Goal: Task Accomplishment & Management: Complete application form

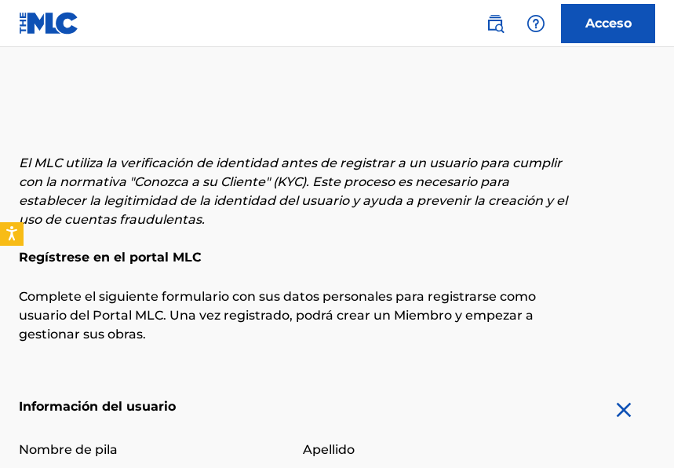
click at [75, 425] on input "Nombre de pila" at bounding box center [151, 447] width 265 height 45
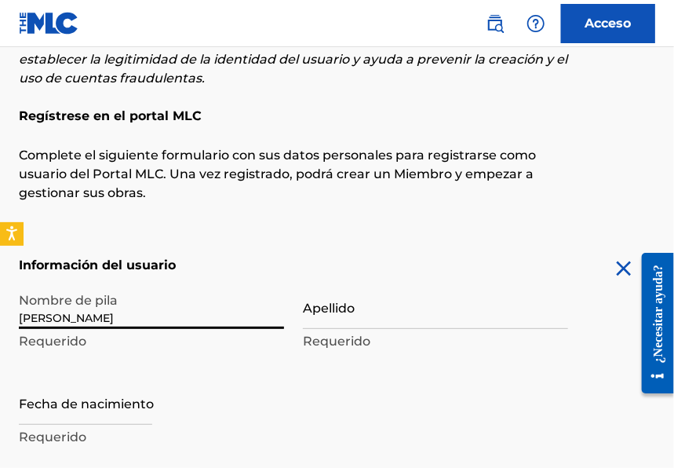
type input "[PERSON_NAME]"
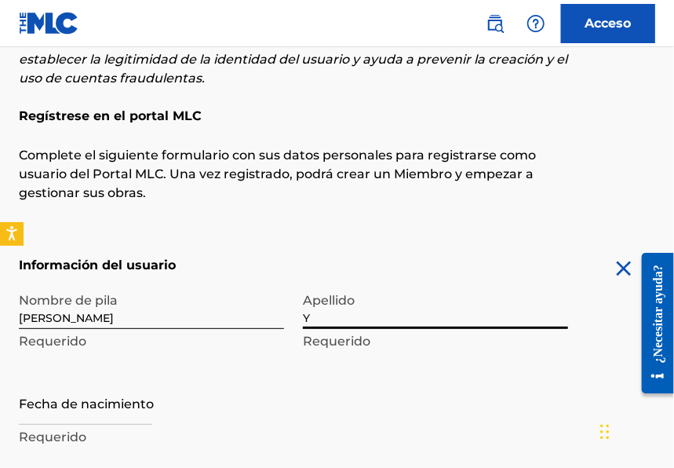
type input "[PERSON_NAME]"
click at [94, 421] on input "text" at bounding box center [85, 402] width 133 height 45
select select "7"
select select "2025"
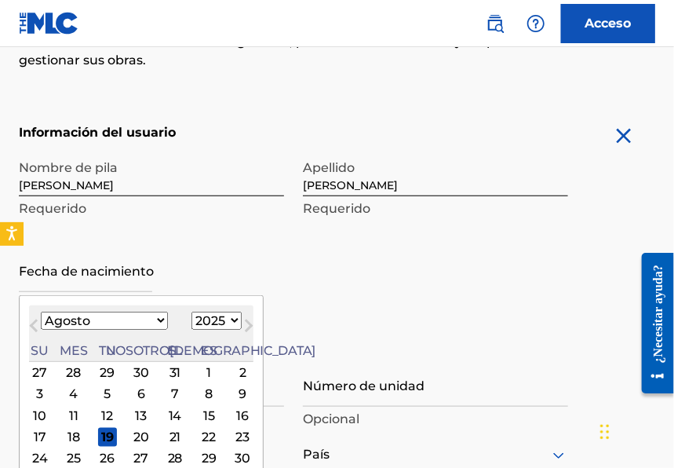
scroll to position [304, 0]
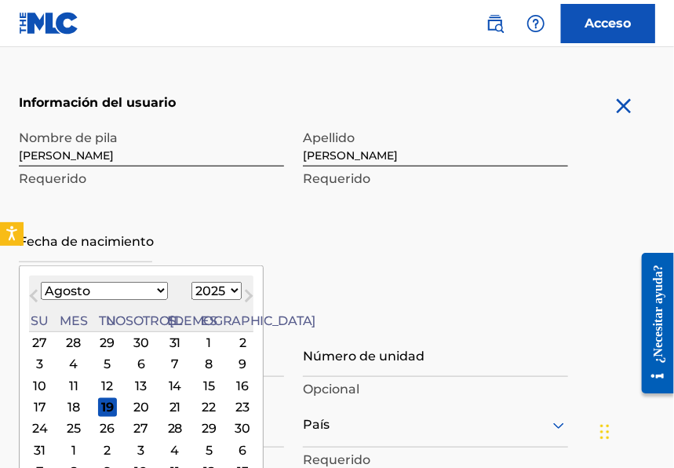
click at [38, 289] on button "Mes anterior" at bounding box center [33, 298] width 25 height 25
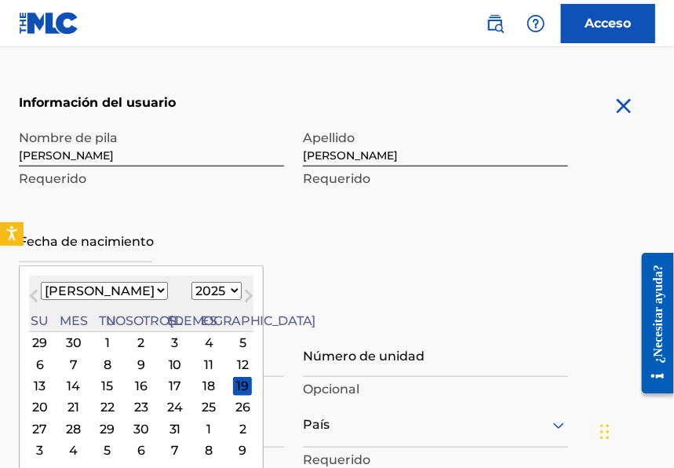
click at [35, 292] on span "Mes anterior" at bounding box center [35, 298] width 0 height 24
select select "5"
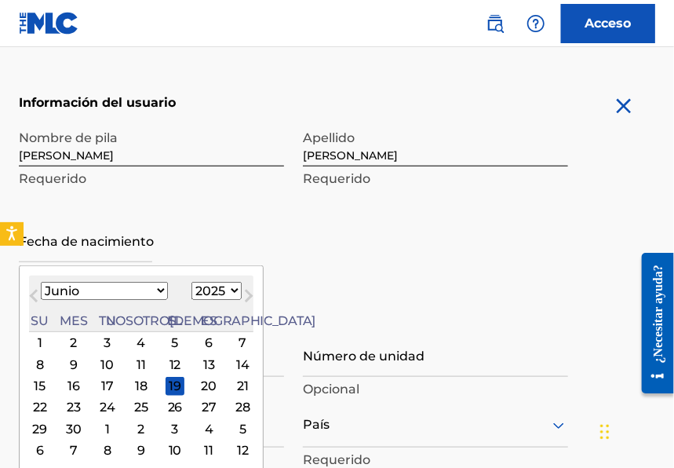
click at [199, 406] on div "27" at bounding box center [208, 407] width 19 height 19
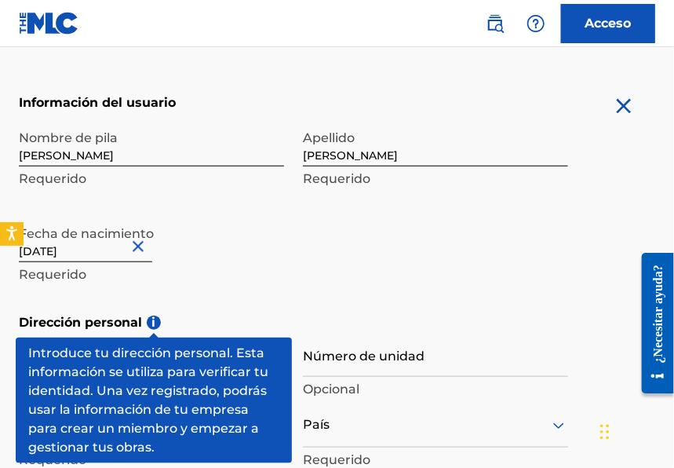
click at [95, 253] on input "text" at bounding box center [85, 239] width 133 height 45
select select "5"
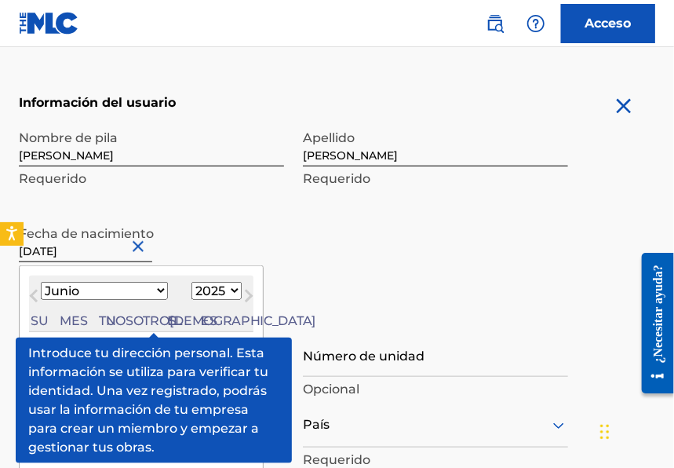
click at [191, 296] on select "1899 1900 1901 1902 1903 1904 1905 1906 1907 1908 1909 1910 1911 1912 1913 1914…" at bounding box center [216, 291] width 50 height 18
select select "1984"
click at [191, 282] on select "1899 1900 1901 1902 1903 1904 1905 1906 1907 1908 1909 1910 1911 1912 1913 1914…" at bounding box center [216, 291] width 50 height 18
click at [307, 275] on div "Nombre de [PERSON_NAME] Apellido [PERSON_NAME] Requerido Fecha de nacimiento [D…" at bounding box center [293, 217] width 549 height 191
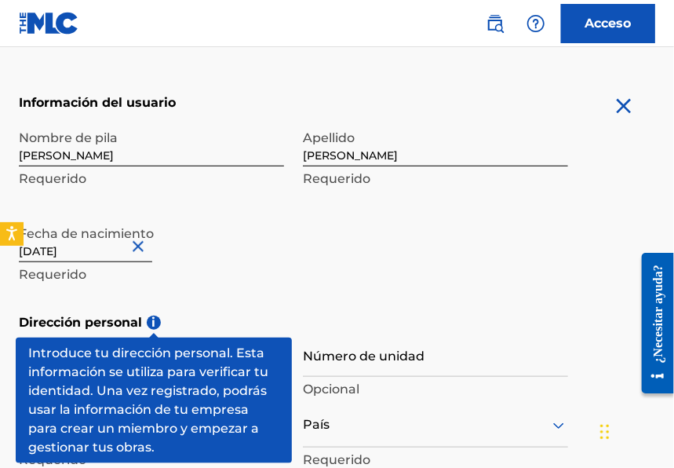
click at [228, 265] on p "Requerido" at bounding box center [151, 274] width 265 height 19
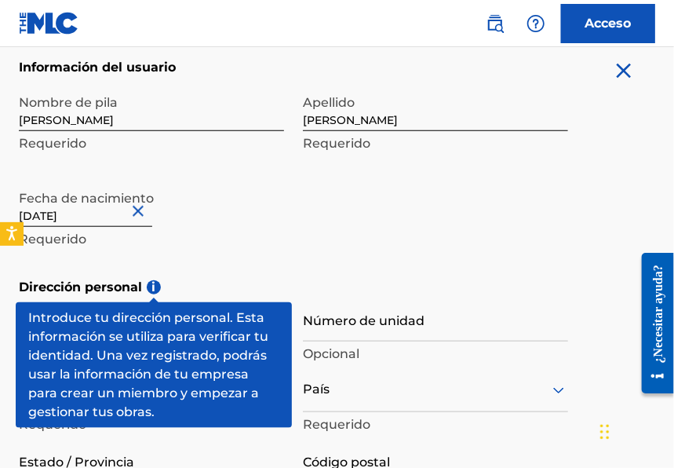
scroll to position [360, 0]
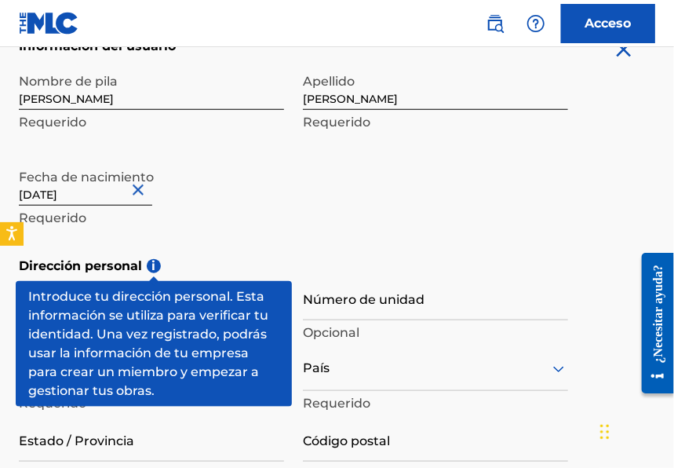
click at [75, 198] on input "text" at bounding box center [85, 183] width 133 height 45
select select "5"
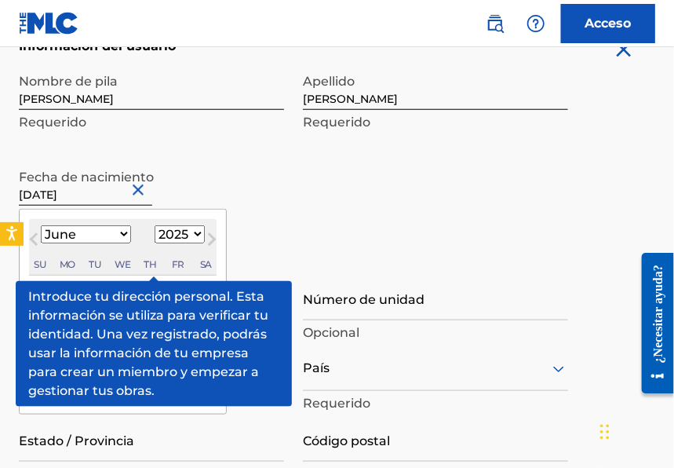
click at [175, 234] on select "1899 1900 1901 1902 1903 1904 1905 1906 1907 1908 1909 1910 1911 1912 1913 1914…" at bounding box center [180, 234] width 50 height 18
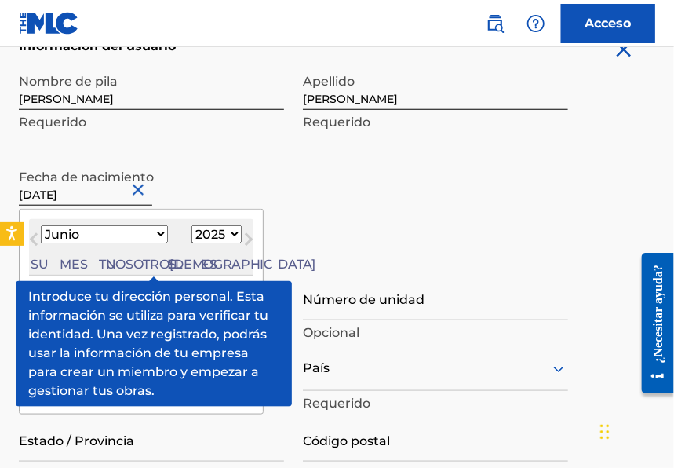
select select "1984"
click at [191, 225] on select "1899 1900 1901 1902 1903 1904 1905 1906 1907 1908 1909 1910 1911 1912 1913 1914…" at bounding box center [216, 234] width 50 height 18
click at [145, 241] on div "Enero Febrero Marzo Abril Puede Junio [PERSON_NAME] Septiembre Octubre Noviembr…" at bounding box center [141, 234] width 224 height 19
click at [332, 206] on div "Nombre de [PERSON_NAME] Apellido [PERSON_NAME] Requerido Fecha de nacimiento [D…" at bounding box center [293, 160] width 549 height 191
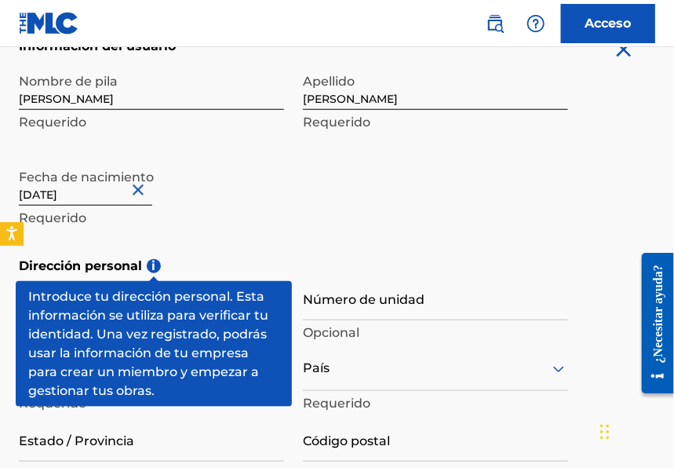
click at [86, 189] on input "text" at bounding box center [85, 183] width 133 height 45
select select "5"
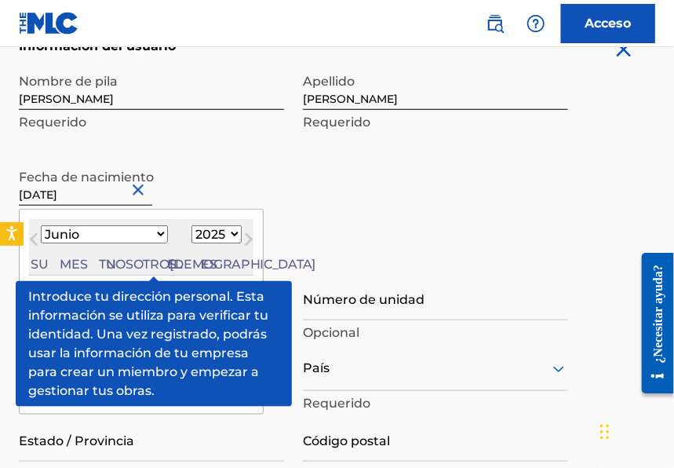
click at [191, 234] on select "1899 1900 1901 1902 1903 1904 1905 1906 1907 1908 1909 1910 1911 1912 1913 1914…" at bounding box center [216, 234] width 50 height 18
select select "1984"
click at [191, 225] on select "1899 1900 1901 1902 1903 1904 1905 1906 1907 1908 1909 1910 1911 1912 1913 1914…" at bounding box center [216, 234] width 50 height 18
type input "[DATE]"
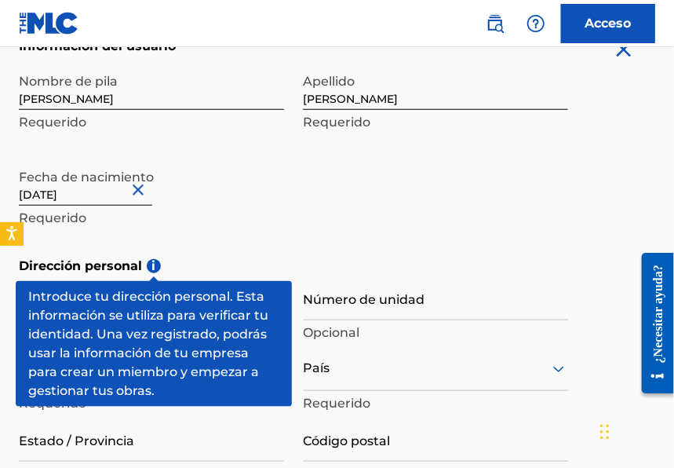
click at [257, 221] on p "Requerido" at bounding box center [151, 218] width 265 height 19
click at [167, 257] on h5 "Dirección personal i" at bounding box center [337, 266] width 636 height 19
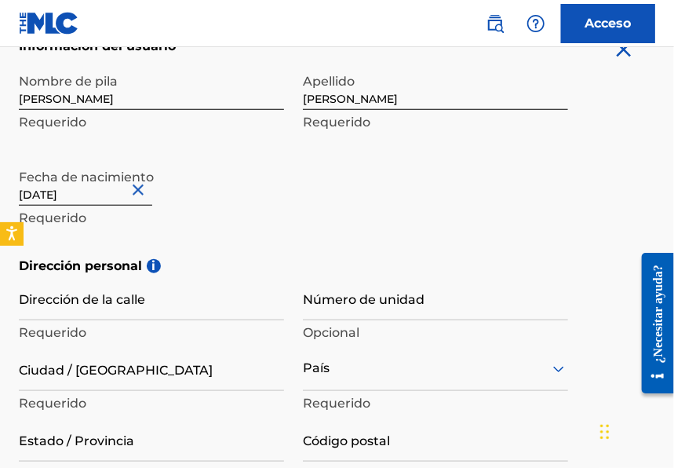
click at [93, 198] on input "[DATE]" at bounding box center [85, 183] width 133 height 45
select select "5"
select select "1984"
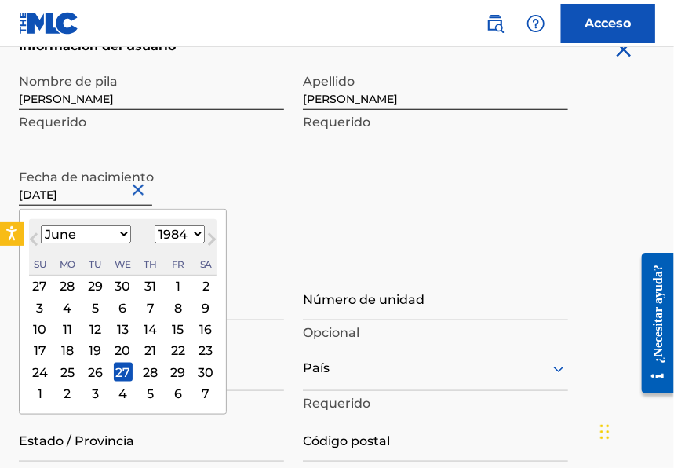
click at [272, 191] on div "Fecha de nacimiento [DEMOGRAPHIC_DATA] Previous Month Next Month June [DATE] Fe…" at bounding box center [151, 196] width 265 height 71
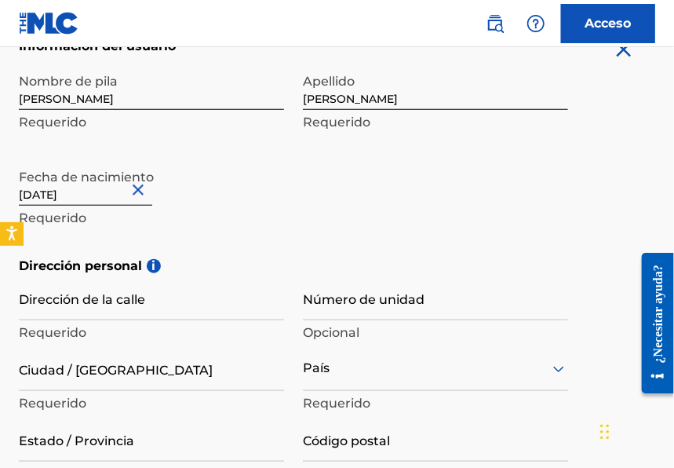
click at [112, 305] on input "Dirección de la calle" at bounding box center [151, 297] width 265 height 45
click at [77, 313] on input "Dirección de la calle" at bounding box center [151, 297] width 265 height 45
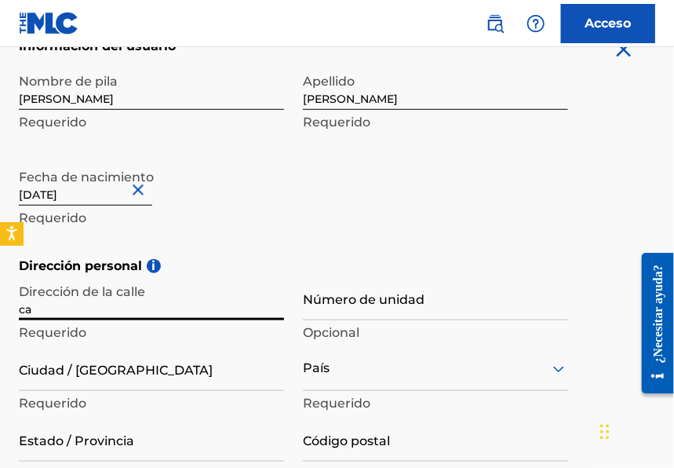
type input "c"
type input "Calle Urdaneta"
click at [352, 311] on input "Número de unidad" at bounding box center [435, 297] width 265 height 45
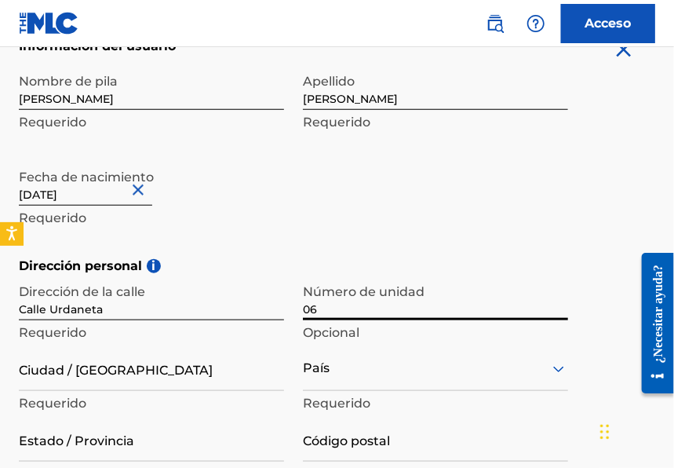
type input "06"
click at [136, 370] on input "Ciudad / [GEOGRAPHIC_DATA]" at bounding box center [151, 368] width 265 height 45
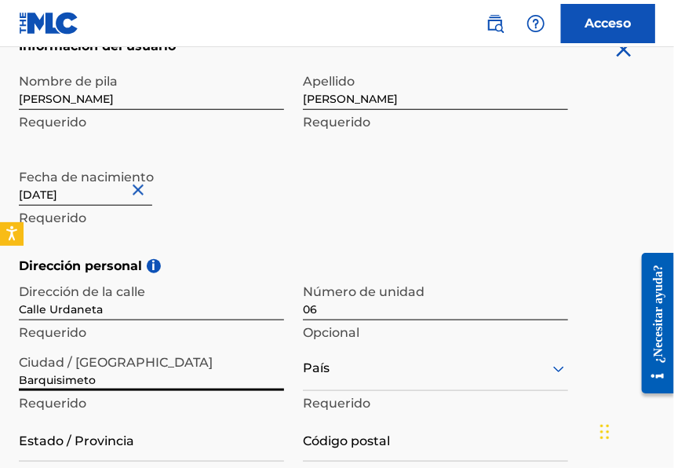
type input "Barquisimeto"
click at [109, 308] on input "Calle Urdaneta" at bounding box center [151, 297] width 265 height 45
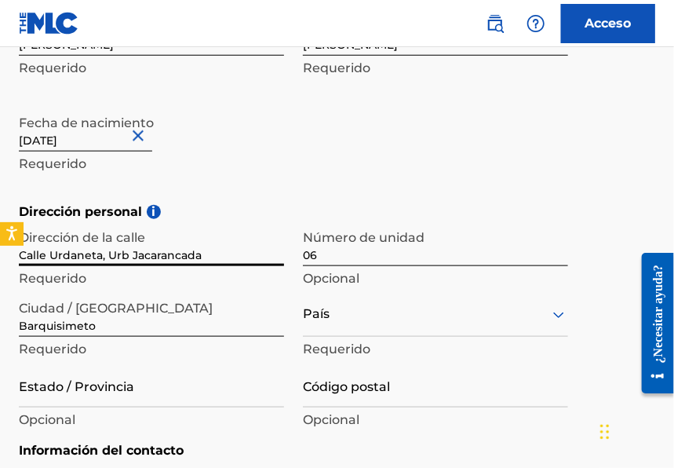
type input "Calle Urdaneta, Urb Jacarancada"
click at [378, 334] on div "País" at bounding box center [435, 314] width 265 height 45
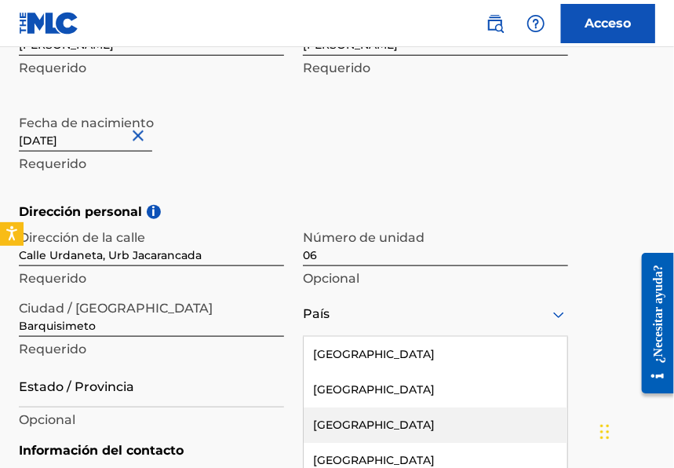
scroll to position [519, 0]
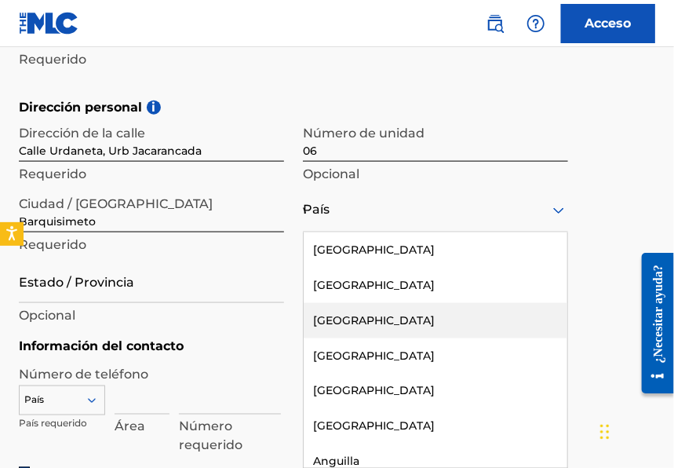
type input "ve"
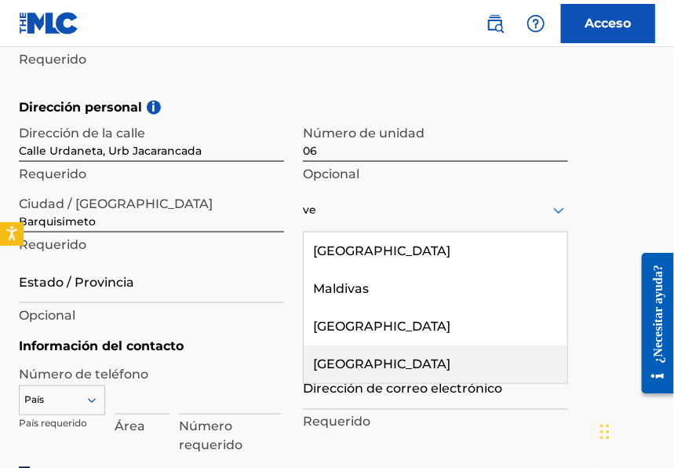
click at [340, 363] on font "[GEOGRAPHIC_DATA]" at bounding box center [381, 363] width 137 height 15
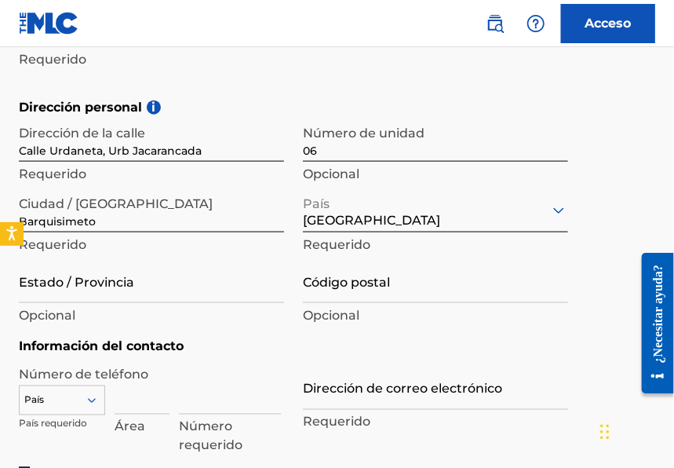
click at [143, 329] on div "Dirección personal i Dirección de la [GEOGRAPHIC_DATA], Urb Jacarancada Requeri…" at bounding box center [337, 217] width 636 height 239
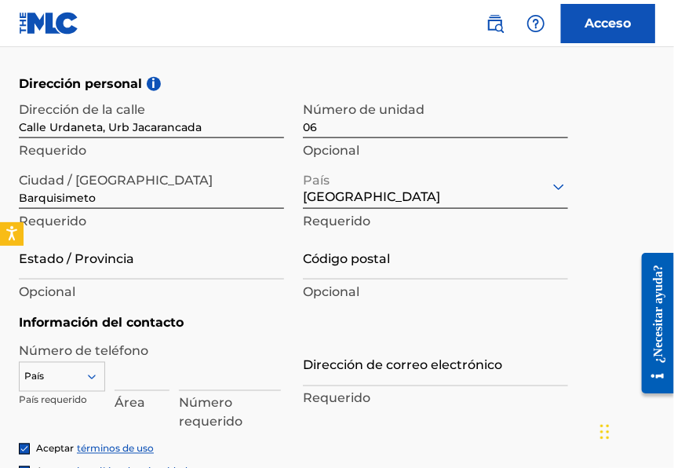
scroll to position [543, 0]
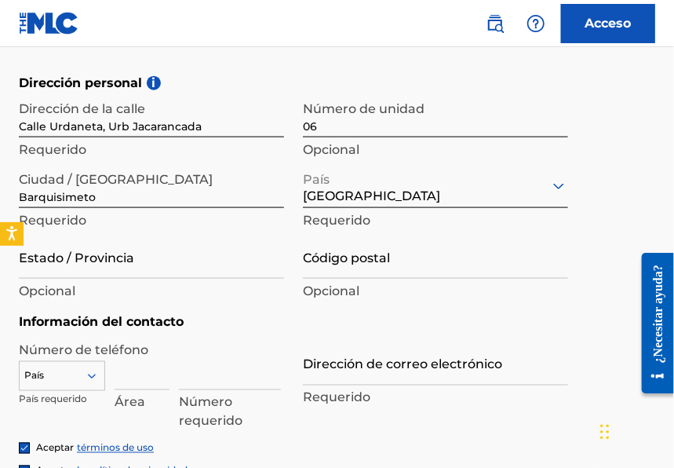
click at [121, 261] on input "Estado / Provincia" at bounding box center [151, 256] width 265 height 45
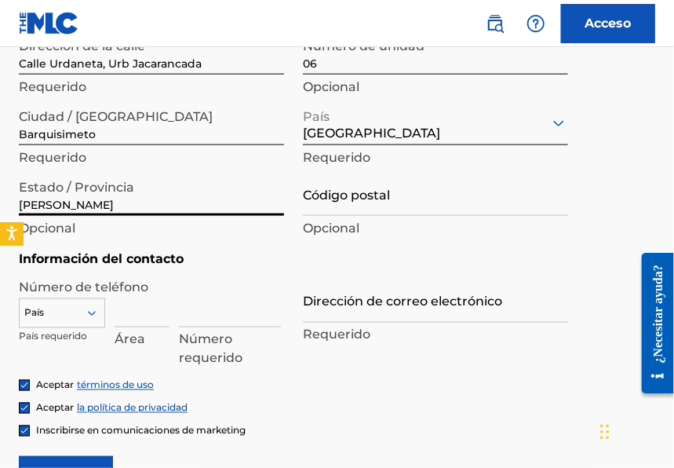
scroll to position [609, 0]
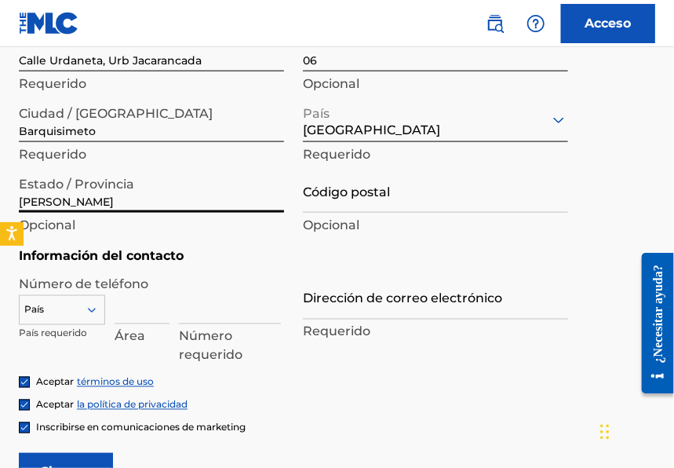
type input "[PERSON_NAME]"
click at [355, 191] on input "Código postal" at bounding box center [435, 190] width 265 height 45
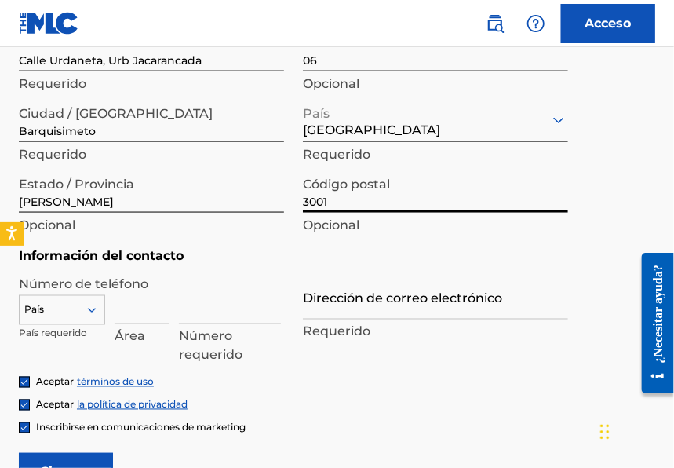
type input "3001"
click at [90, 310] on div "País" at bounding box center [62, 307] width 86 height 24
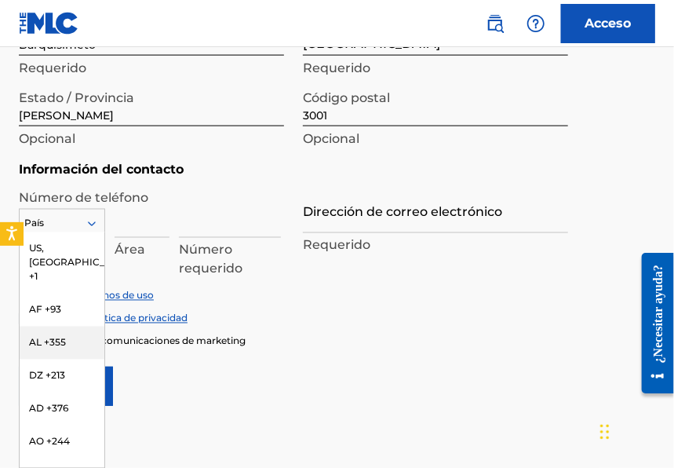
click at [155, 188] on label "Número de teléfono" at bounding box center [151, 197] width 265 height 19
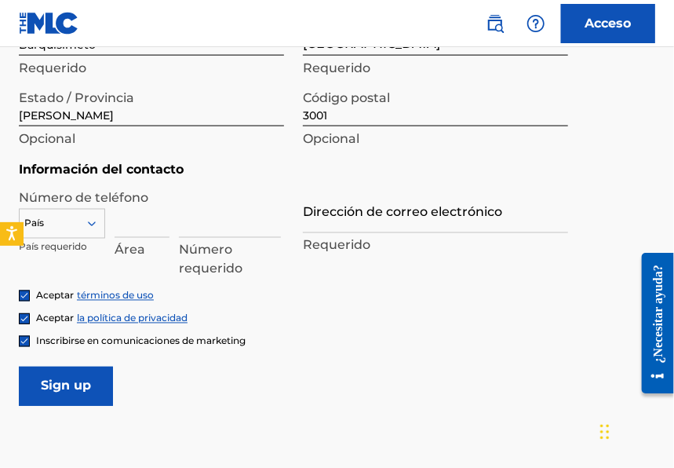
click at [138, 233] on input at bounding box center [142, 215] width 55 height 45
click at [213, 224] on input at bounding box center [230, 215] width 102 height 45
click at [65, 215] on div at bounding box center [62, 223] width 85 height 17
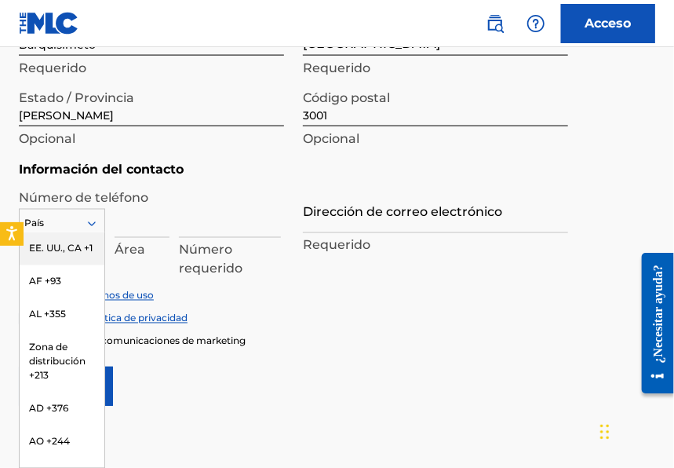
click at [54, 245] on font "EE. UU., CA +1" at bounding box center [61, 248] width 64 height 12
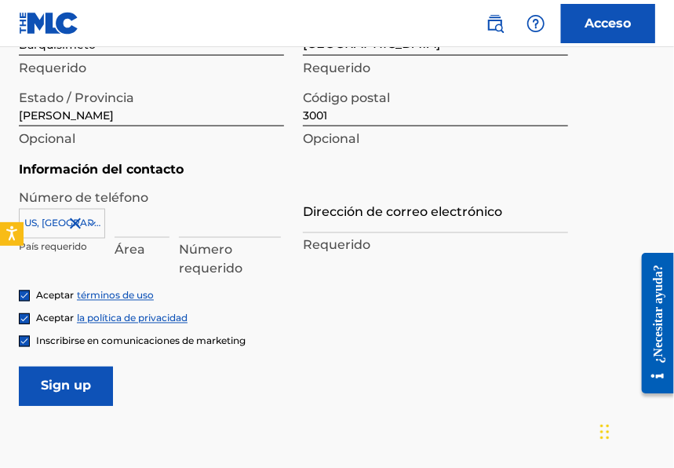
click at [118, 224] on input at bounding box center [142, 215] width 55 height 45
paste input "1 7862004172"
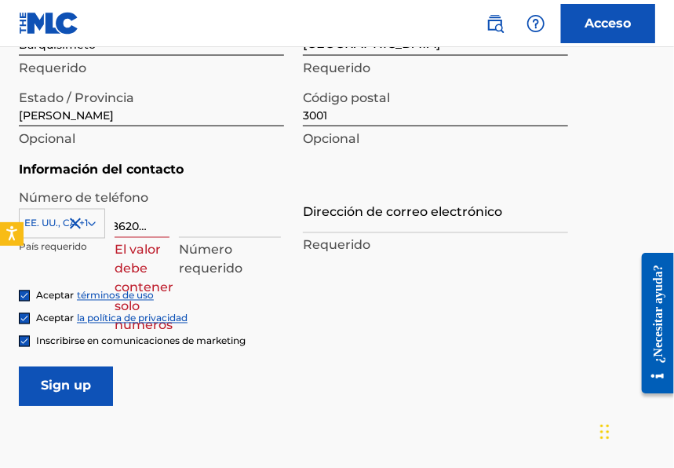
type input "1 7862004172"
click at [229, 218] on input at bounding box center [230, 215] width 102 height 45
paste input "1 7862004172"
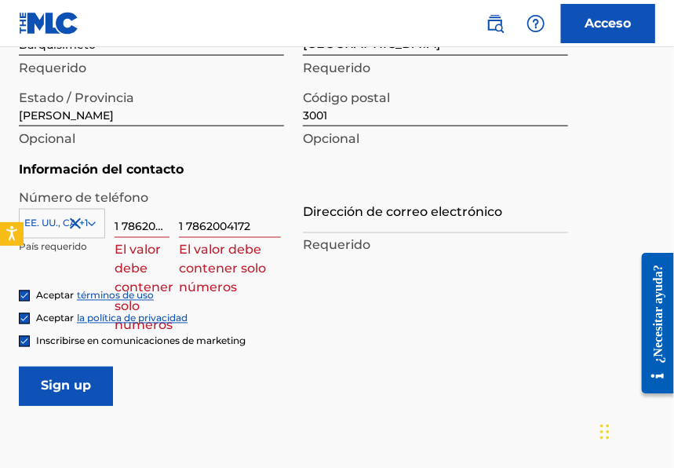
drag, startPoint x: 188, startPoint y: 230, endPoint x: 131, endPoint y: 229, distance: 57.3
click at [131, 229] on div "EE. UU., CA +1 País requerido 1 7862004172 El valor debe contener solo números …" at bounding box center [151, 228] width 265 height 71
type input "7862004172"
drag, startPoint x: 162, startPoint y: 225, endPoint x: 90, endPoint y: 227, distance: 72.2
click at [93, 227] on div "EE. UU., CA +1 País requerido 1 7862004172 El valor debe contener solo números …" at bounding box center [151, 228] width 265 height 71
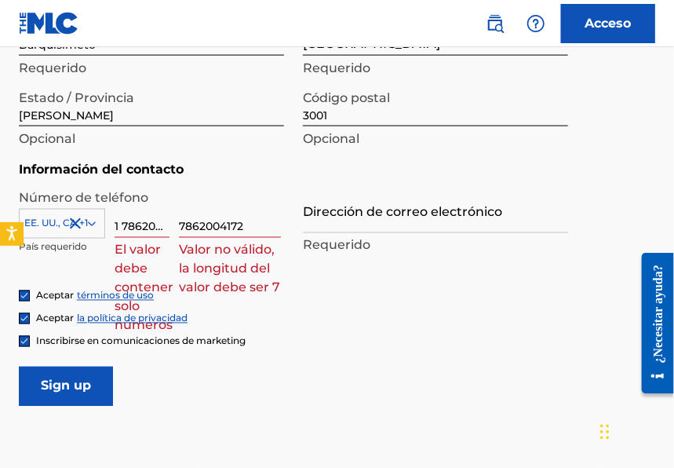
type input "4172"
drag, startPoint x: 144, startPoint y: 227, endPoint x: 68, endPoint y: 228, distance: 76.1
click at [68, 228] on div "EE. UU., CA +1 País requerido 4172 Valor no válido, la longitud del valor debe …" at bounding box center [151, 228] width 265 height 71
click at [300, 344] on div "Inscribirse en comunicaciones de marketing" at bounding box center [337, 340] width 636 height 13
click at [53, 224] on div at bounding box center [62, 223] width 85 height 17
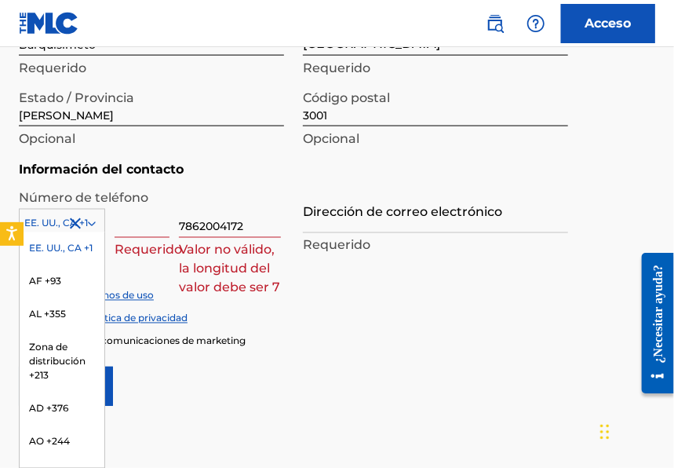
click at [63, 246] on font "EE. UU., CA +1" at bounding box center [61, 248] width 64 height 12
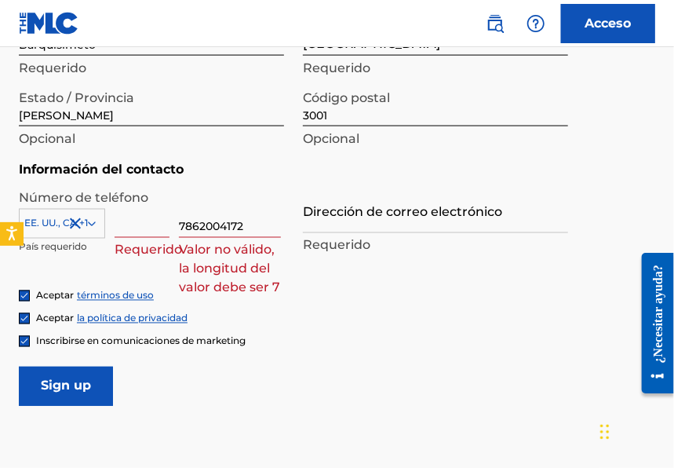
click at [144, 230] on input at bounding box center [142, 215] width 55 height 45
click at [387, 363] on form "Información del usuario Nombre de [PERSON_NAME] Requerido Apellido [PERSON_NAME…" at bounding box center [337, 54] width 636 height 704
click at [133, 228] on input at bounding box center [142, 215] width 55 height 45
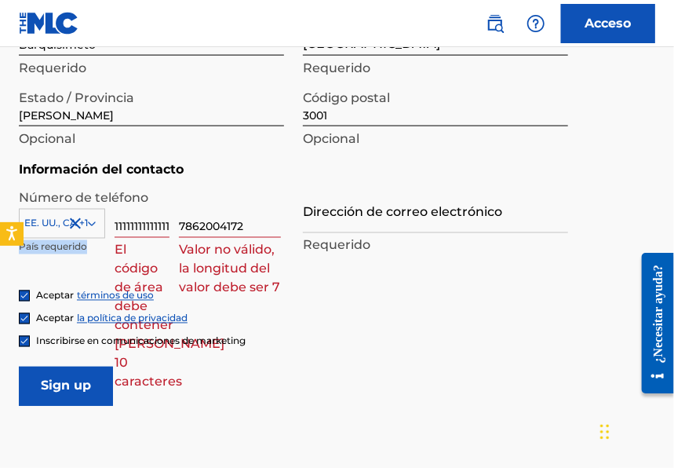
drag, startPoint x: 173, startPoint y: 231, endPoint x: 37, endPoint y: 229, distance: 136.6
click at [57, 230] on div "EE. UU., CA +1 País requerido 11111111111111 El código de área debe contener [P…" at bounding box center [151, 228] width 265 height 71
click at [170, 232] on div "EE. UU., CA +1 País requerido 11111111111111 El código de área debe contener [P…" at bounding box center [151, 228] width 265 height 71
click at [416, 399] on form "Información del usuario Nombre de [PERSON_NAME] Requerido Apellido [PERSON_NAME…" at bounding box center [337, 54] width 636 height 704
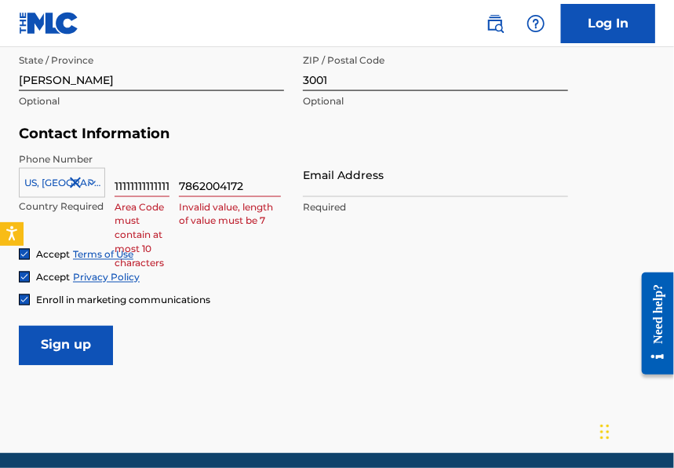
scroll to position [661, 0]
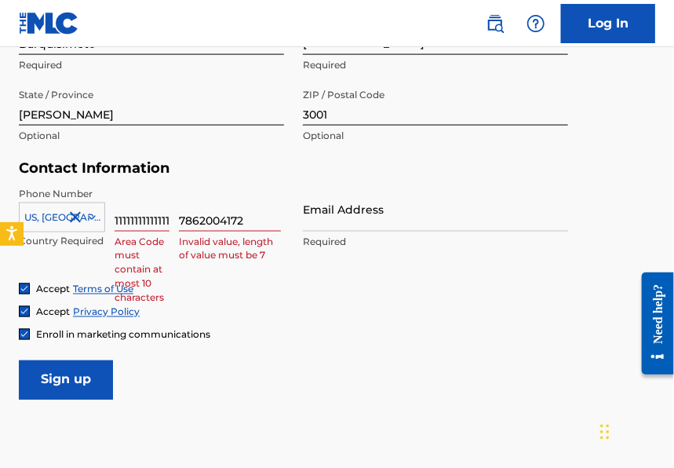
click at [139, 221] on input "11111111111111" at bounding box center [142, 209] width 55 height 45
drag, startPoint x: 164, startPoint y: 219, endPoint x: 66, endPoint y: 218, distance: 98.1
click at [67, 218] on div "US, CA +1 Country Required 11111111111111 Area Code must contain at most 10 cha…" at bounding box center [151, 222] width 265 height 71
type input "11"
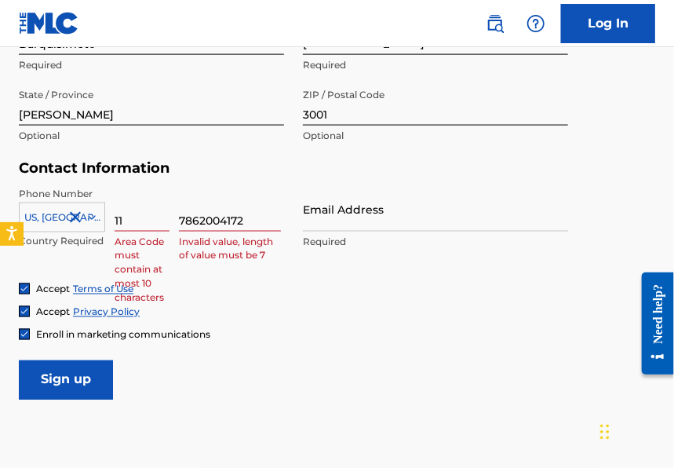
drag, startPoint x: 143, startPoint y: 224, endPoint x: 85, endPoint y: 222, distance: 58.1
click at [85, 222] on div "[GEOGRAPHIC_DATA], [GEOGRAPHIC_DATA] +1 Country Required 11 Area Code must cont…" at bounding box center [151, 222] width 265 height 71
type input "7862"
drag, startPoint x: 208, startPoint y: 221, endPoint x: 129, endPoint y: 221, distance: 78.5
click at [129, 221] on div "US, [GEOGRAPHIC_DATA] +1 Country Required 7862 Invalid value, length of value m…" at bounding box center [151, 222] width 265 height 71
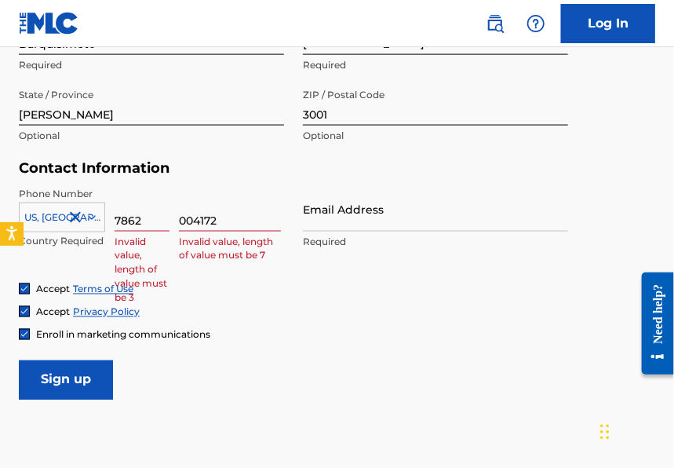
type input "004172"
click at [342, 350] on form "User Information First Name [PERSON_NAME] Required Last Name [PERSON_NAME] Requ…" at bounding box center [337, 51] width 636 height 696
click at [354, 371] on form "User Information First Name [PERSON_NAME] Required Last Name [PERSON_NAME] Requ…" at bounding box center [337, 51] width 636 height 696
click at [345, 207] on input "Email Address" at bounding box center [435, 209] width 265 height 45
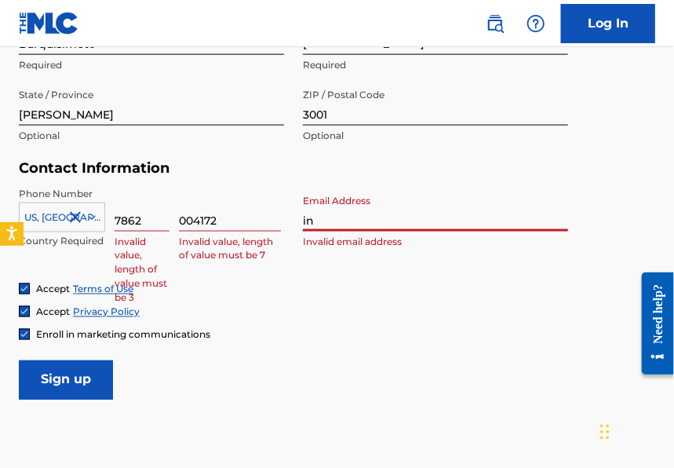
type input "[EMAIL_ADDRESS][DOMAIN_NAME]"
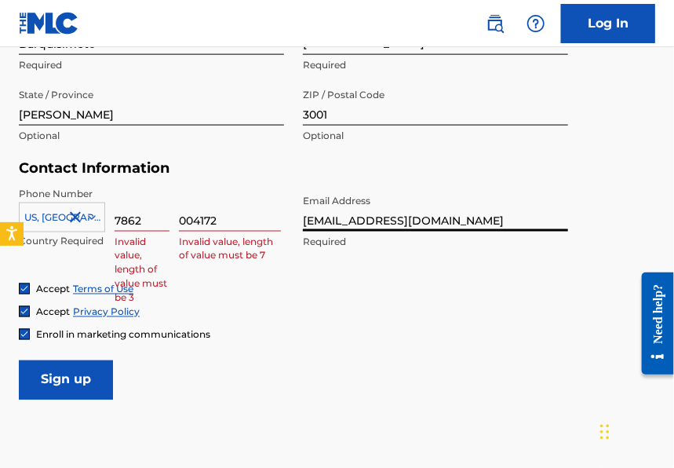
click at [352, 323] on div "Accept Terms of Use Accept Privacy Policy Enroll in marketing communications" at bounding box center [337, 312] width 636 height 59
click at [86, 394] on input "Sign up" at bounding box center [66, 379] width 94 height 39
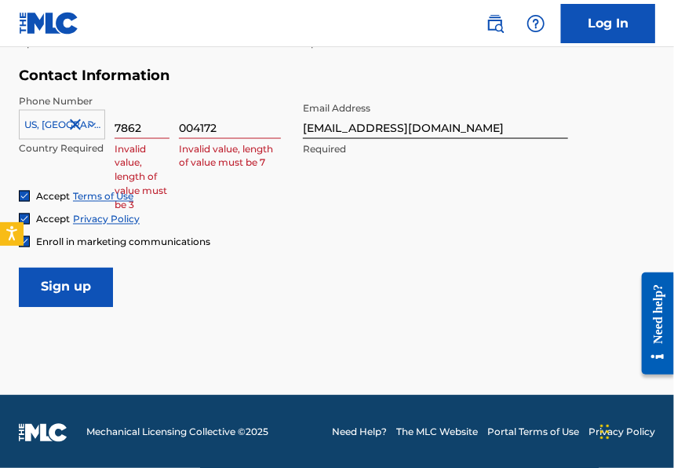
scroll to position [755, 0]
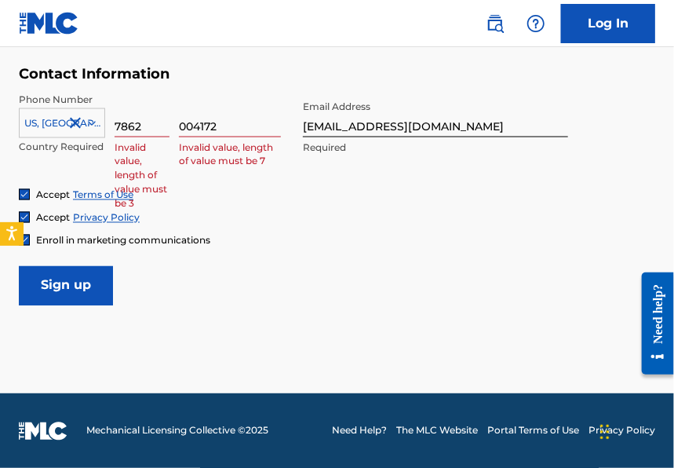
click at [76, 290] on input "Sign up" at bounding box center [66, 285] width 94 height 39
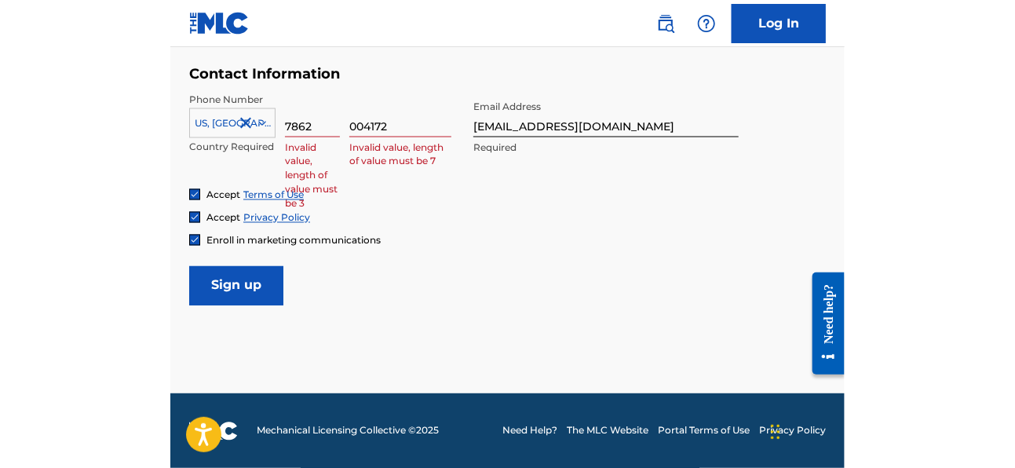
scroll to position [758, 0]
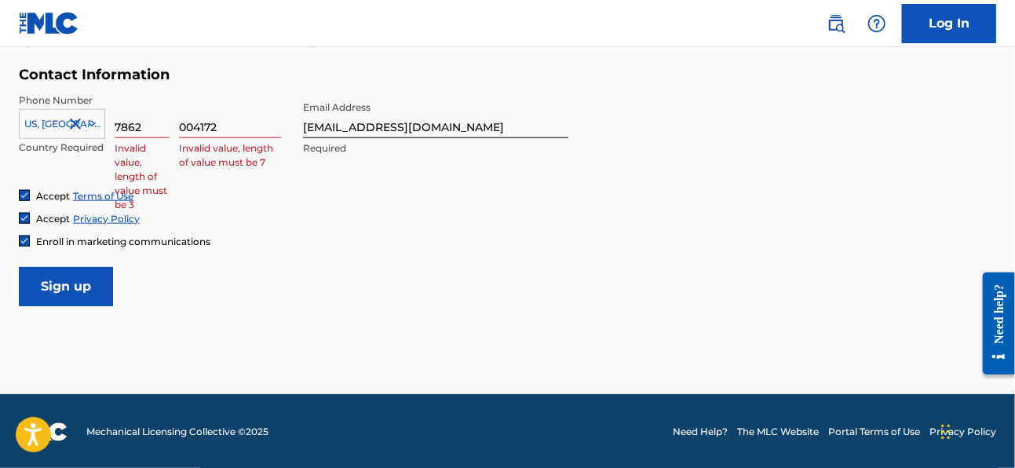
click at [19, 241] on div at bounding box center [24, 240] width 11 height 11
click at [57, 281] on input "Sign up" at bounding box center [66, 286] width 94 height 39
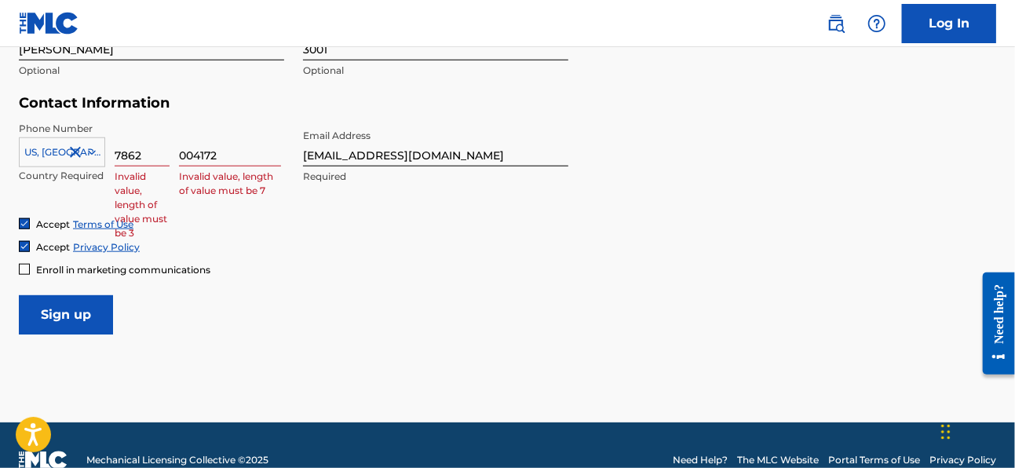
scroll to position [631, 0]
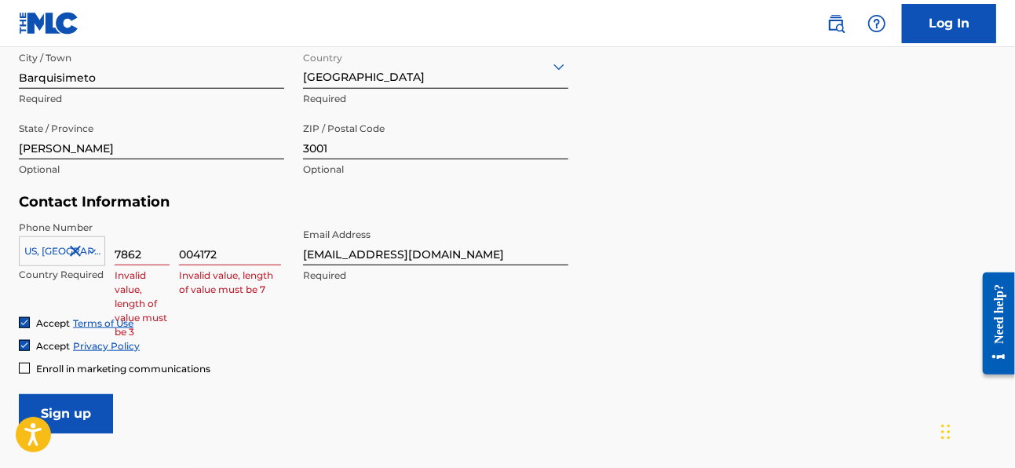
drag, startPoint x: 240, startPoint y: 257, endPoint x: 133, endPoint y: 267, distance: 107.9
click at [138, 267] on div "US, [GEOGRAPHIC_DATA] +1 Country Required 7862 Invalid value, length of value m…" at bounding box center [151, 256] width 265 height 71
drag, startPoint x: 146, startPoint y: 250, endPoint x: 105, endPoint y: 250, distance: 40.8
click at [105, 250] on div "US, [GEOGRAPHIC_DATA] +1 Country Required 7862 Invalid value, length of value m…" at bounding box center [151, 256] width 265 height 71
click at [285, 321] on div "Accept Terms of Use" at bounding box center [507, 322] width 977 height 13
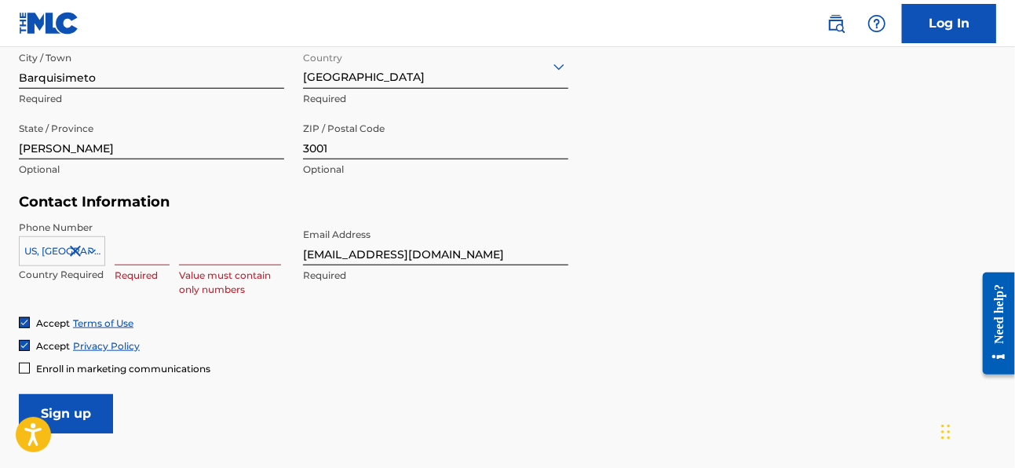
click at [146, 253] on input at bounding box center [142, 243] width 55 height 45
type input "786"
click at [227, 254] on input at bounding box center [230, 243] width 102 height 45
paste input "2004172"
type input "2004172"
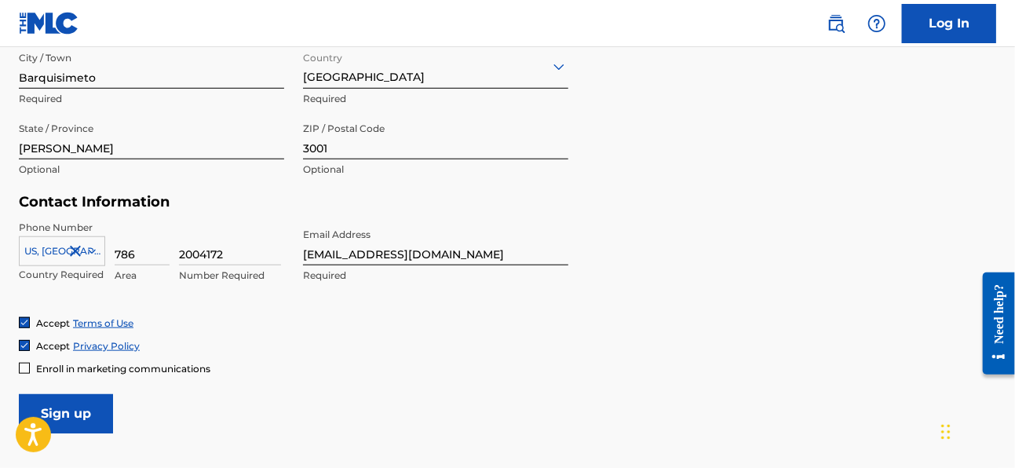
click at [193, 319] on div "Accept Terms of Use" at bounding box center [507, 322] width 977 height 13
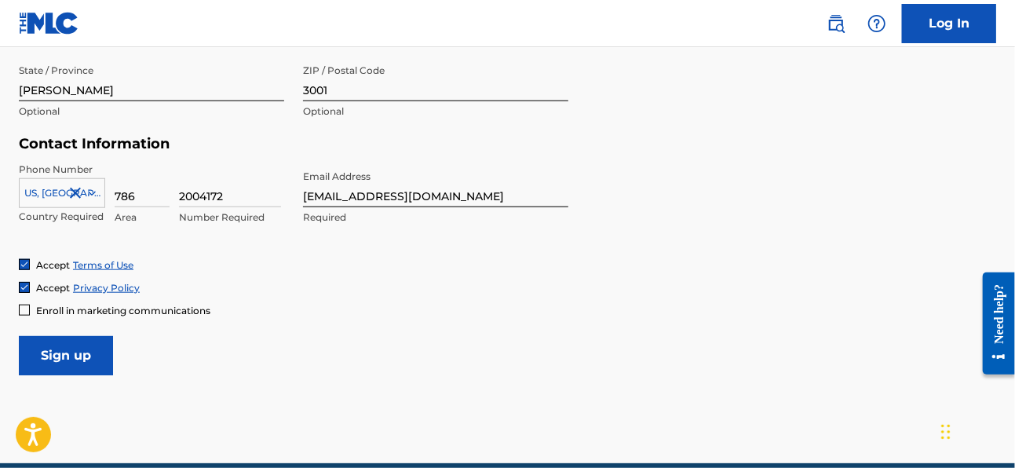
scroll to position [759, 0]
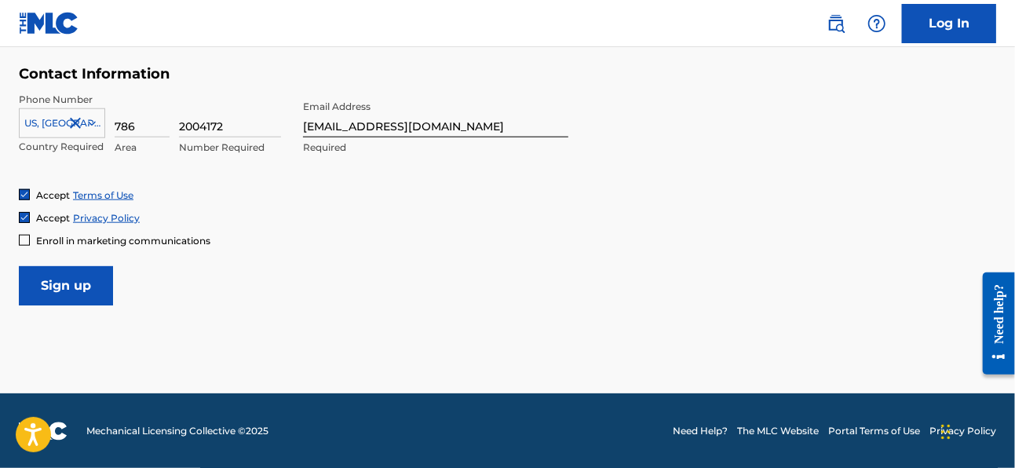
click at [78, 288] on input "Sign up" at bounding box center [66, 285] width 94 height 39
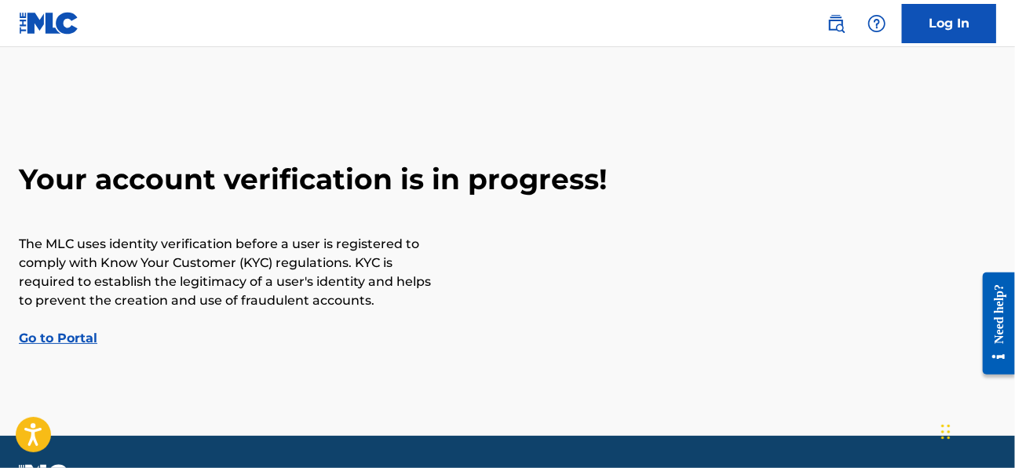
click at [53, 330] on link "Go to Portal" at bounding box center [58, 337] width 78 height 15
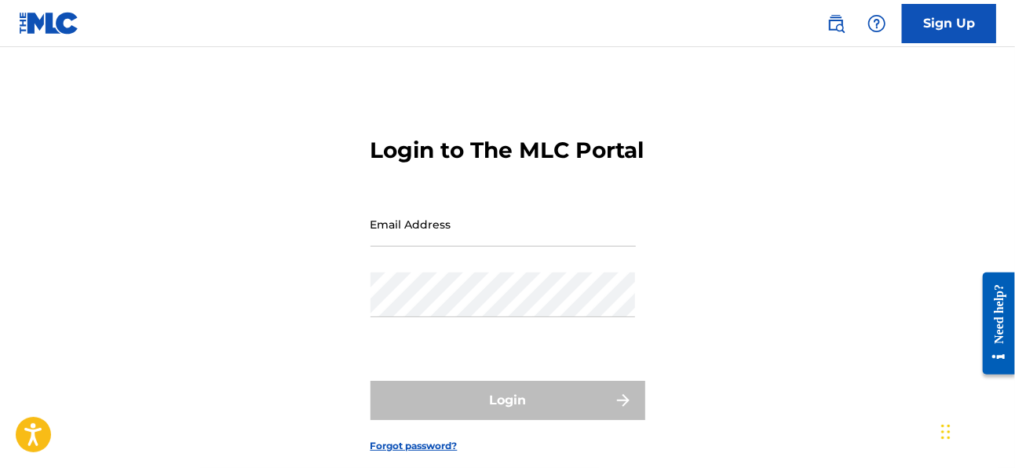
click at [426, 246] on input "Email Address" at bounding box center [502, 224] width 265 height 45
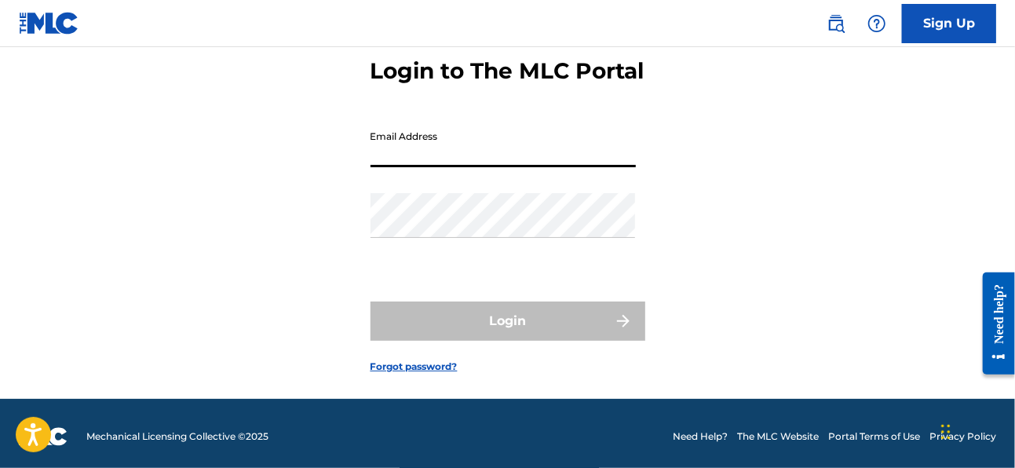
scroll to position [53, 0]
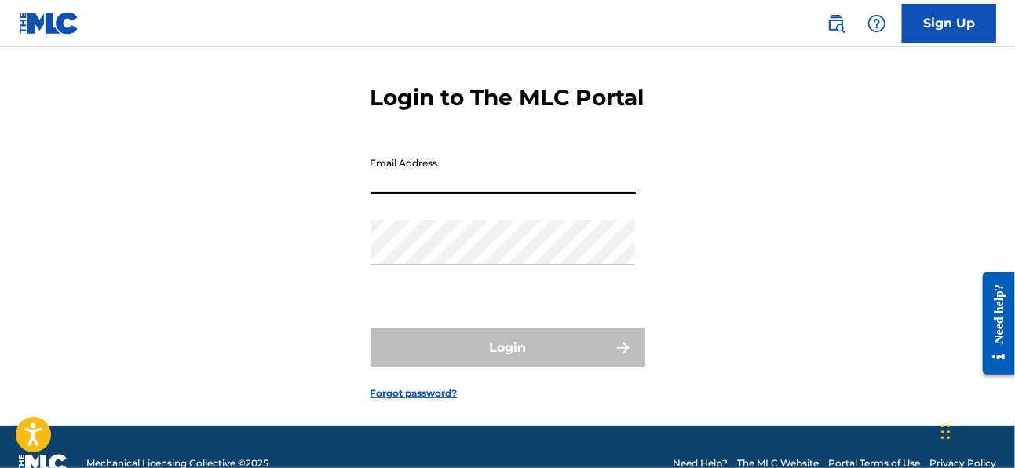
click at [418, 194] on input "Email Address" at bounding box center [502, 171] width 265 height 45
type input "[EMAIL_ADDRESS][DOMAIN_NAME]"
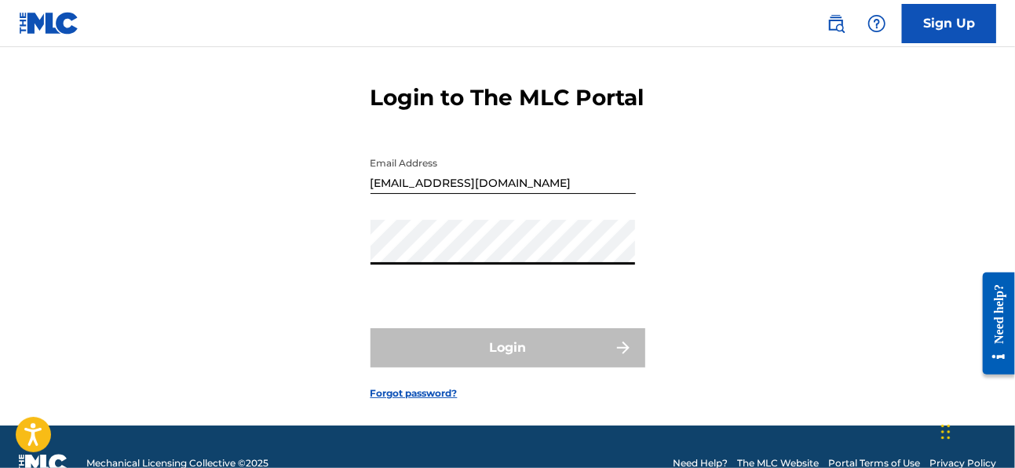
click at [487, 220] on div "Email Address [EMAIL_ADDRESS][DOMAIN_NAME]" at bounding box center [502, 184] width 265 height 71
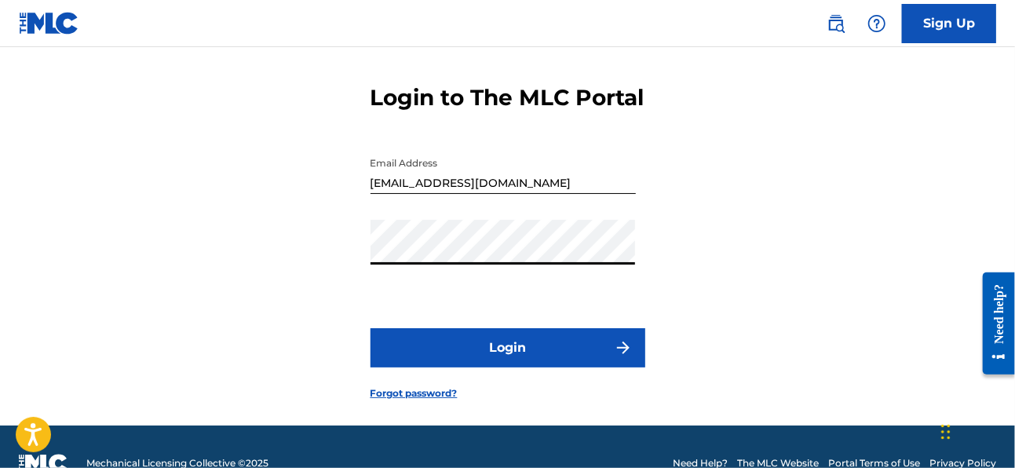
click at [520, 367] on button "Login" at bounding box center [507, 347] width 275 height 39
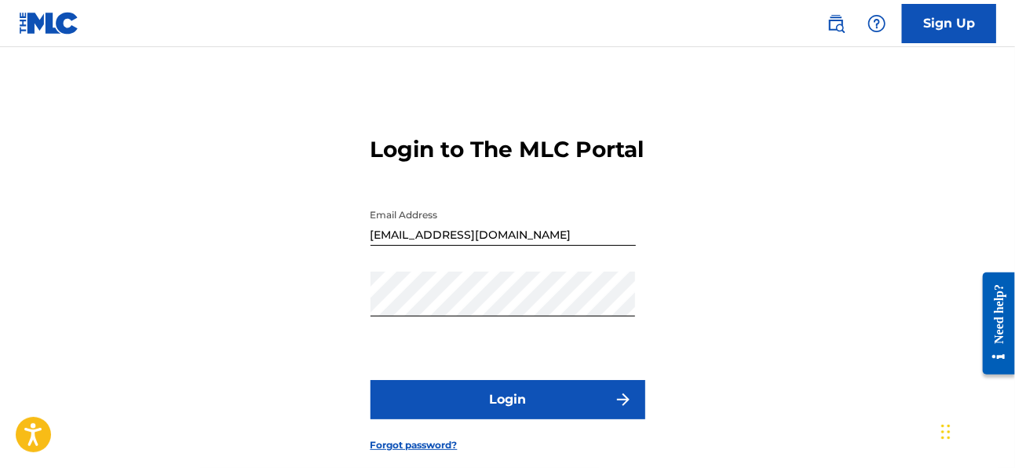
scroll to position [0, 0]
click at [673, 22] on link "Sign Up" at bounding box center [949, 23] width 94 height 39
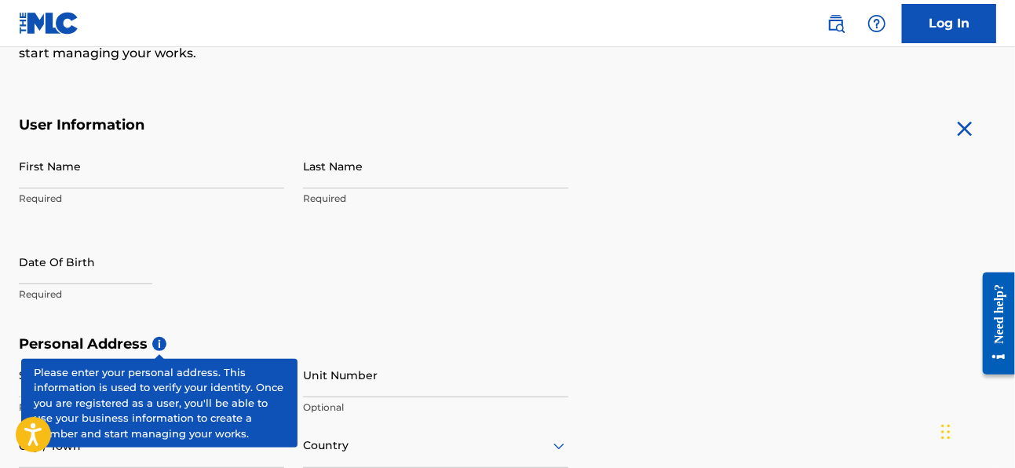
scroll to position [250, 0]
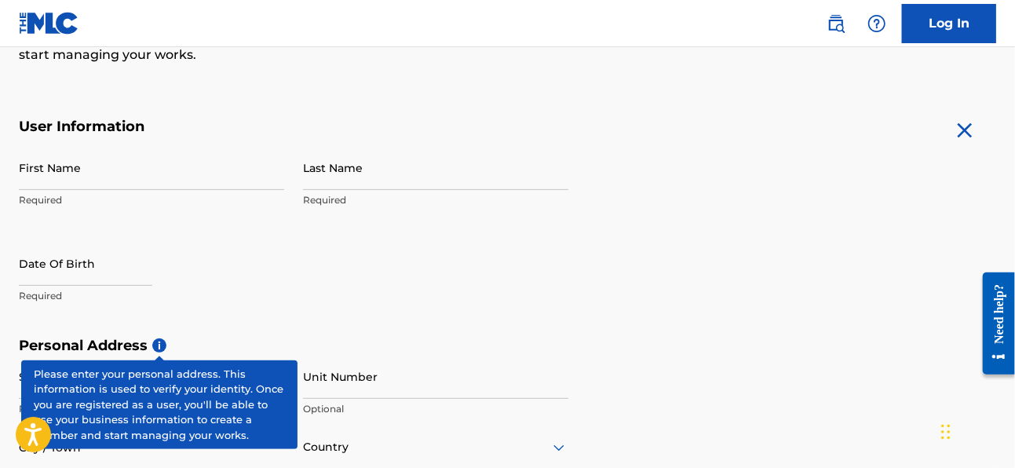
click at [84, 174] on input "First Name" at bounding box center [151, 167] width 265 height 45
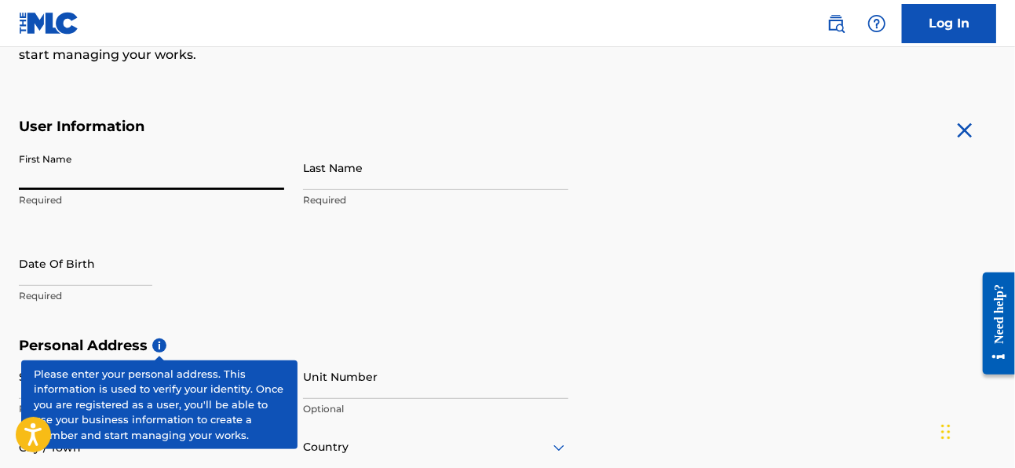
type input "P"
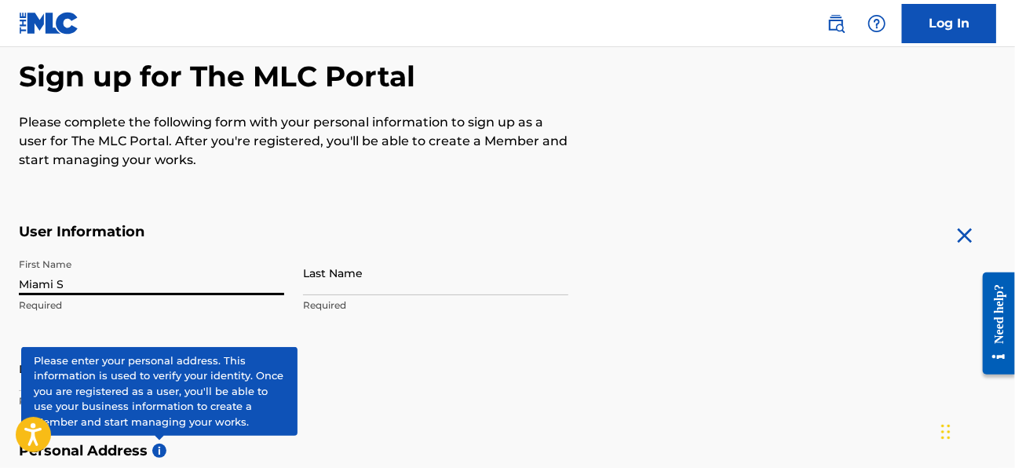
scroll to position [150, 0]
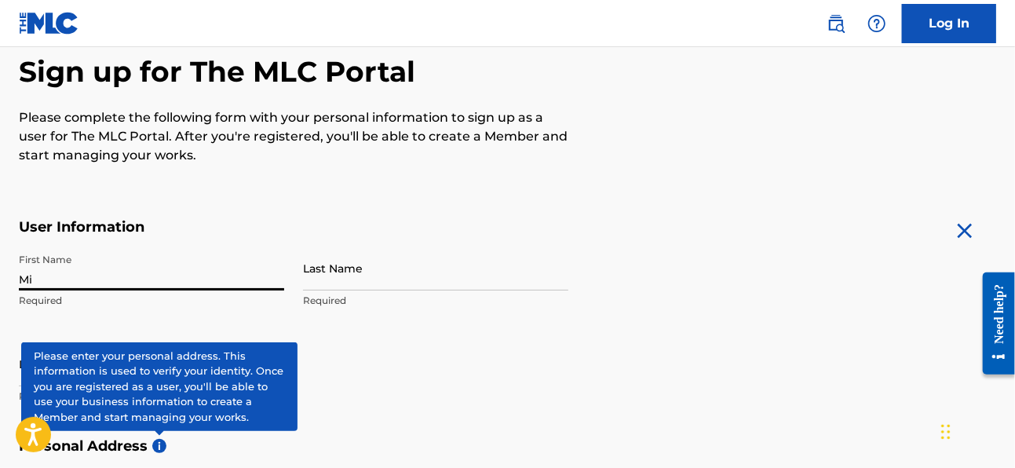
type input "M"
type input "[PERSON_NAME]"
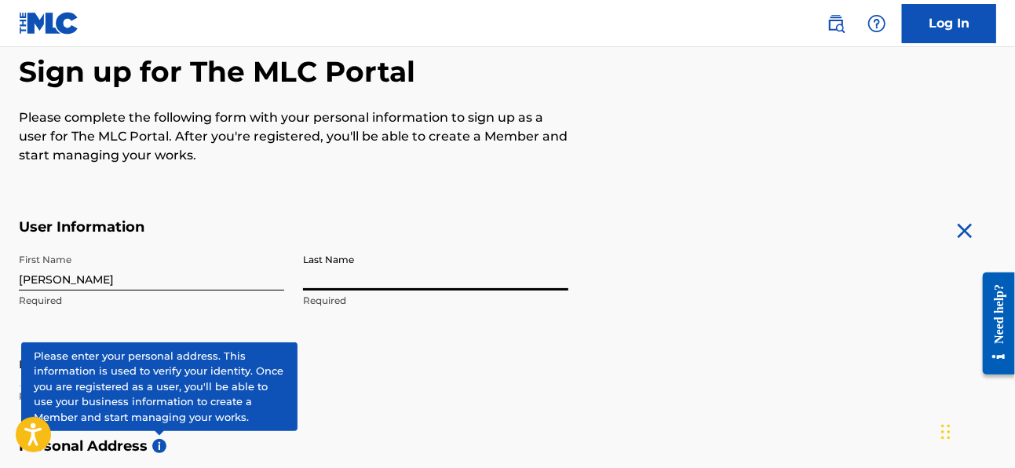
click at [369, 272] on input "Last Name" at bounding box center [435, 268] width 265 height 45
type input "[PERSON_NAME]"
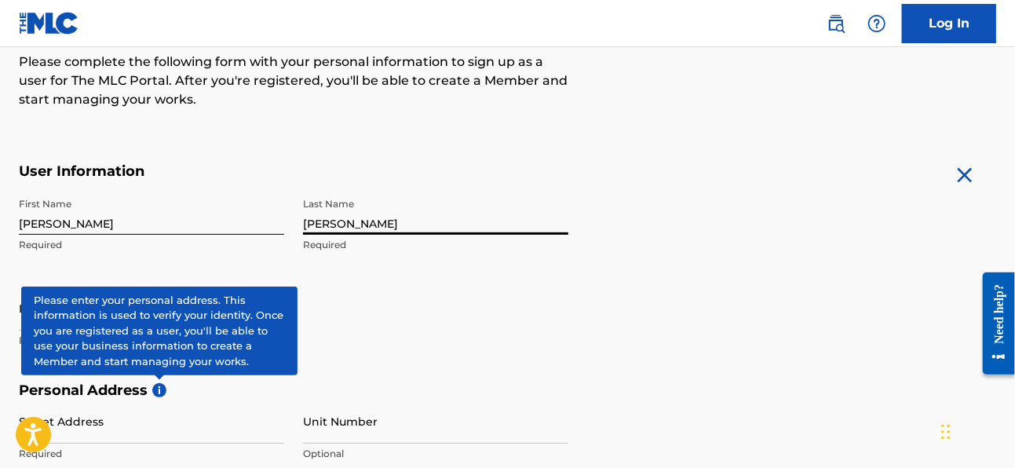
scroll to position [217, 0]
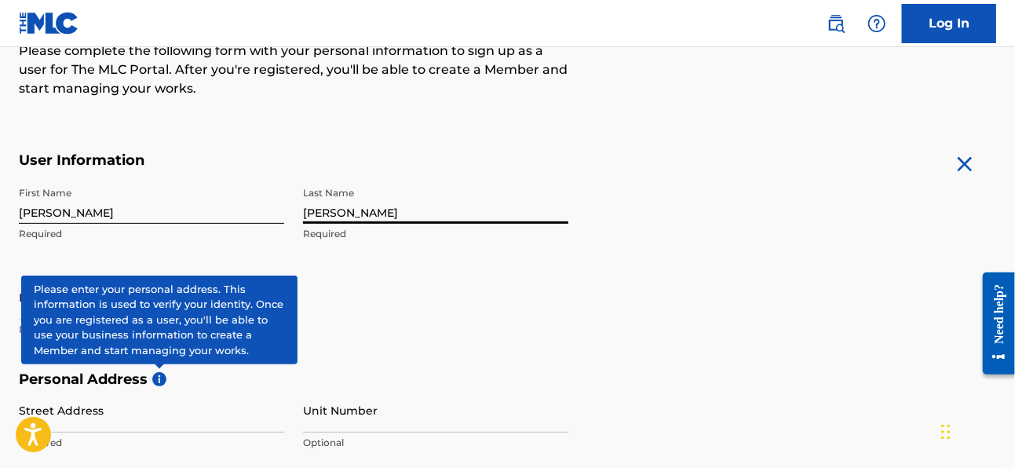
click at [57, 235] on p "Required" at bounding box center [151, 234] width 265 height 14
click at [183, 247] on div "First Name [PERSON_NAME] Required" at bounding box center [151, 214] width 265 height 71
click at [501, 301] on div "First Name [PERSON_NAME] Required Last Name [PERSON_NAME] Required Date Of Birt…" at bounding box center [293, 274] width 549 height 191
click at [164, 385] on span "i" at bounding box center [159, 379] width 14 height 14
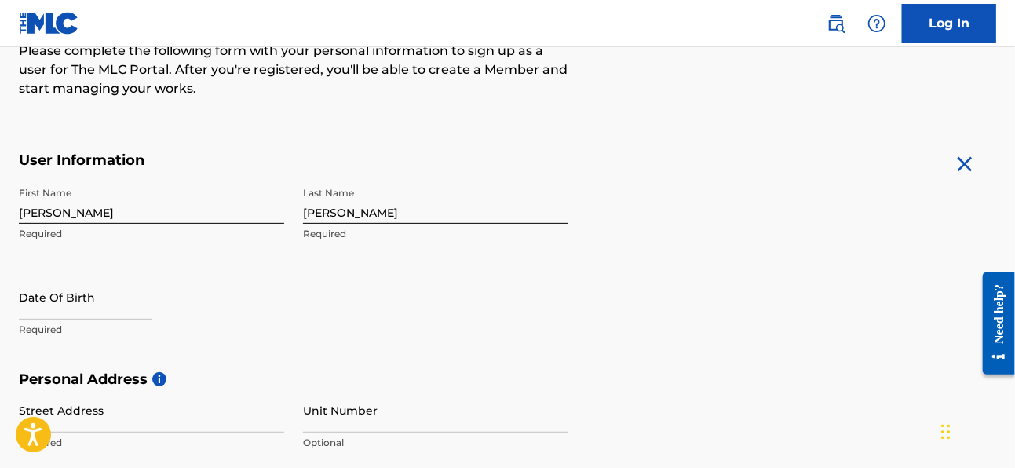
click at [77, 302] on input "text" at bounding box center [85, 297] width 133 height 45
select select "7"
select select "2025"
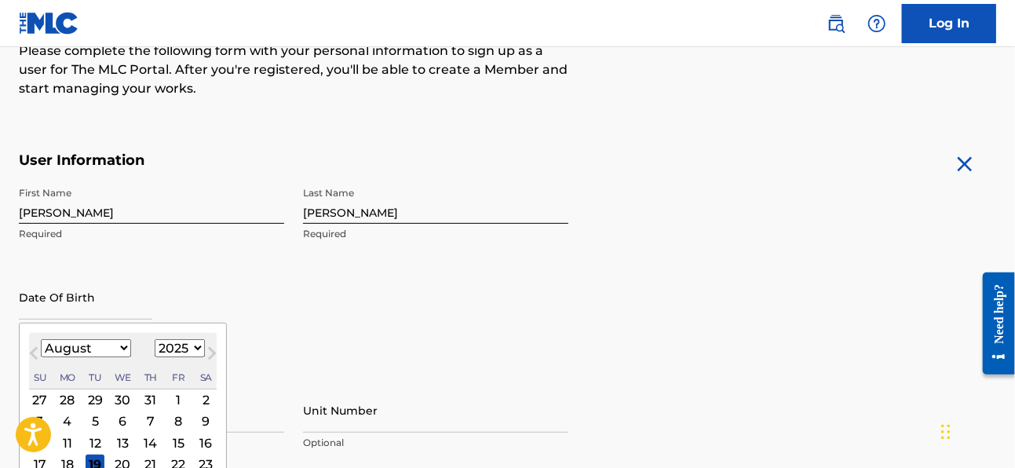
click at [57, 348] on select "January February March April May June July August September October November De…" at bounding box center [86, 348] width 90 height 18
select select "5"
click at [41, 339] on select "January February March April May June July August September October November De…" at bounding box center [86, 348] width 90 height 18
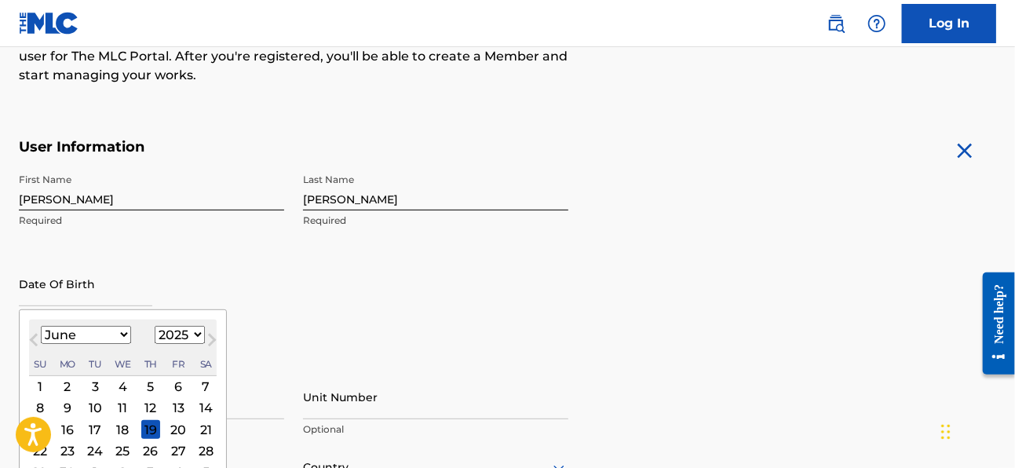
scroll to position [242, 0]
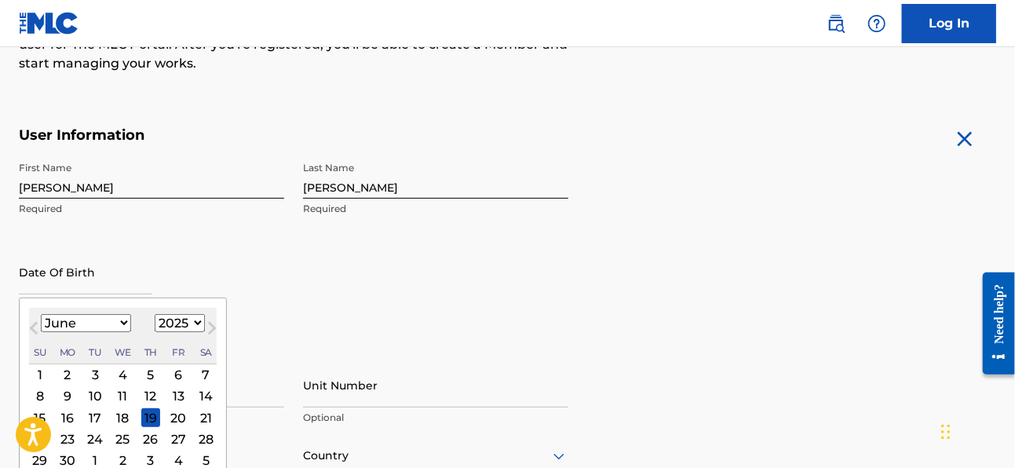
click at [148, 438] on div "26" at bounding box center [150, 438] width 19 height 19
type input "[DATE]"
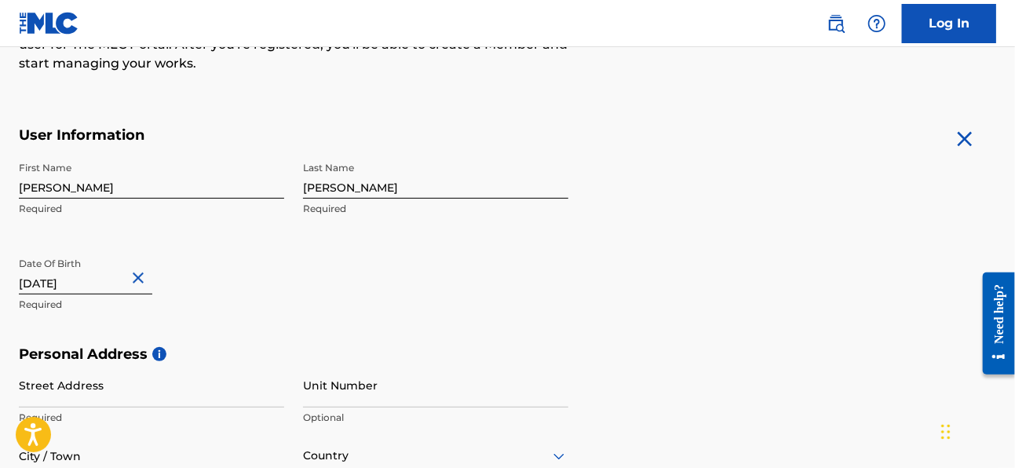
click at [67, 286] on input "[DATE]" at bounding box center [85, 272] width 133 height 45
select select "5"
select select "2025"
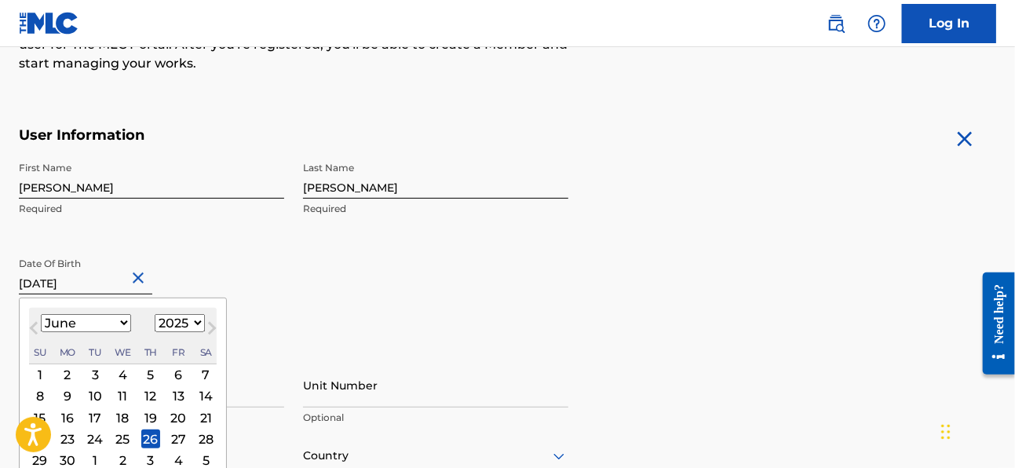
scroll to position [249, 0]
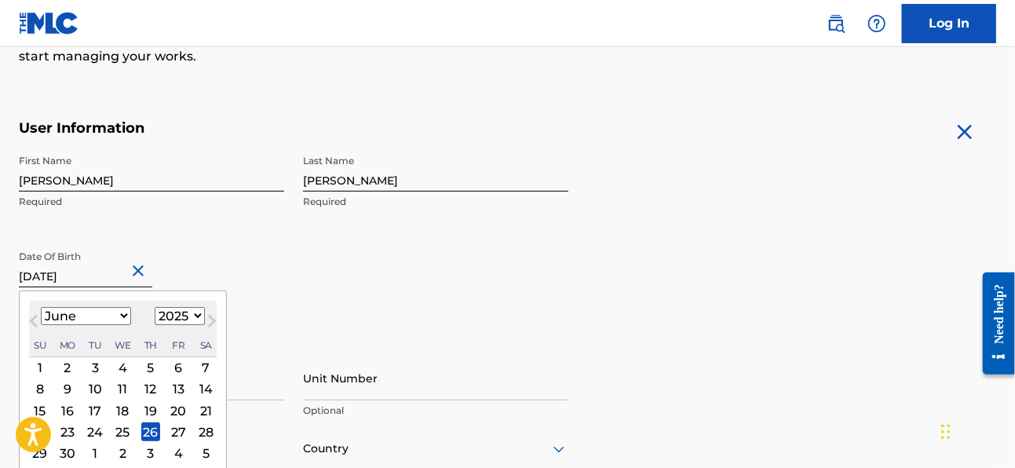
click at [173, 423] on div "27" at bounding box center [178, 431] width 19 height 19
type input "[DATE]"
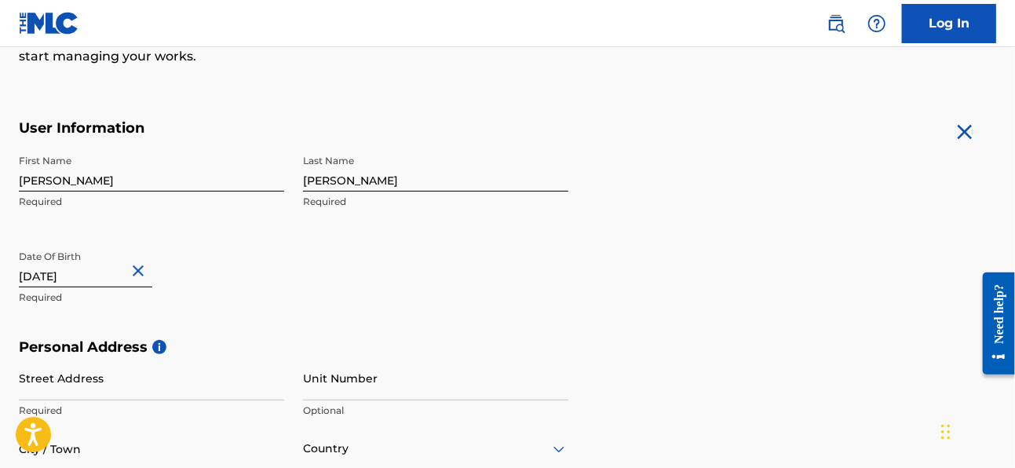
click at [104, 273] on input "[DATE]" at bounding box center [85, 264] width 133 height 45
select select "5"
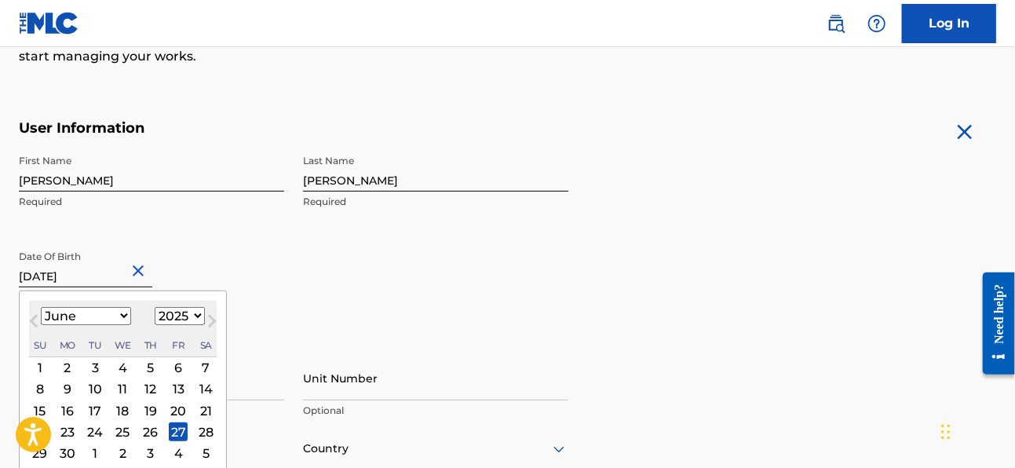
click at [178, 313] on select "1899 1900 1901 1902 1903 1904 1905 1906 1907 1908 1909 1910 1911 1912 1913 1914…" at bounding box center [180, 316] width 50 height 18
select select "1984"
click at [155, 307] on select "1899 1900 1901 1902 1903 1904 1905 1906 1907 1908 1909 1910 1911 1912 1913 1914…" at bounding box center [180, 316] width 50 height 18
click at [342, 324] on div "First Name [PERSON_NAME] Required Last Name [PERSON_NAME] Required Date Of Birt…" at bounding box center [293, 242] width 549 height 191
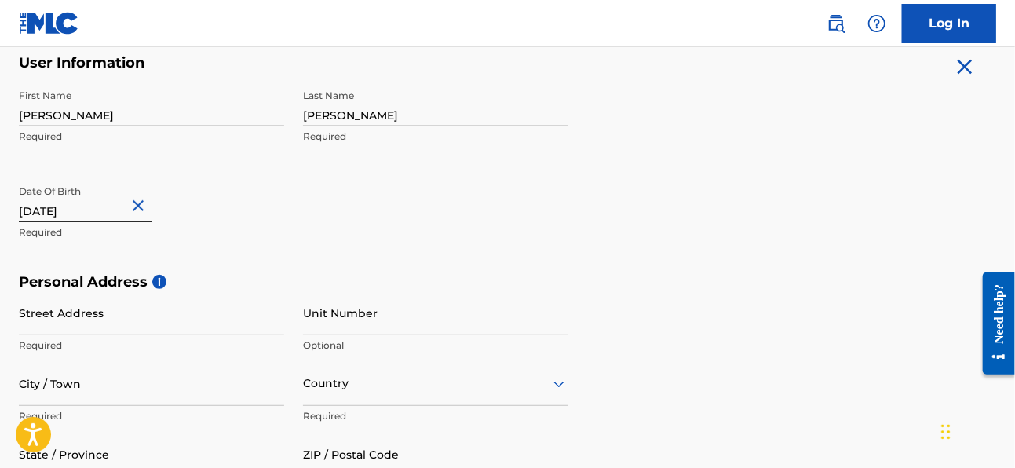
scroll to position [319, 0]
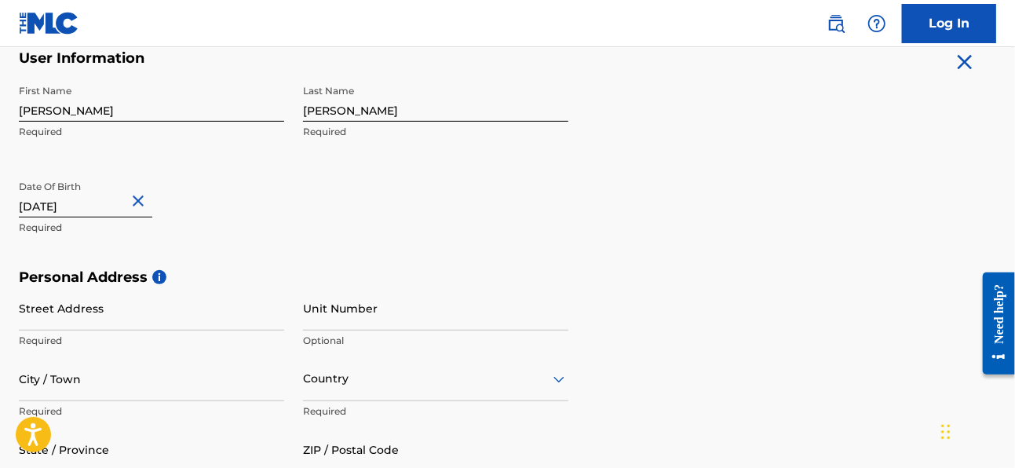
click at [92, 208] on input "[DATE]" at bounding box center [85, 195] width 133 height 45
select select "5"
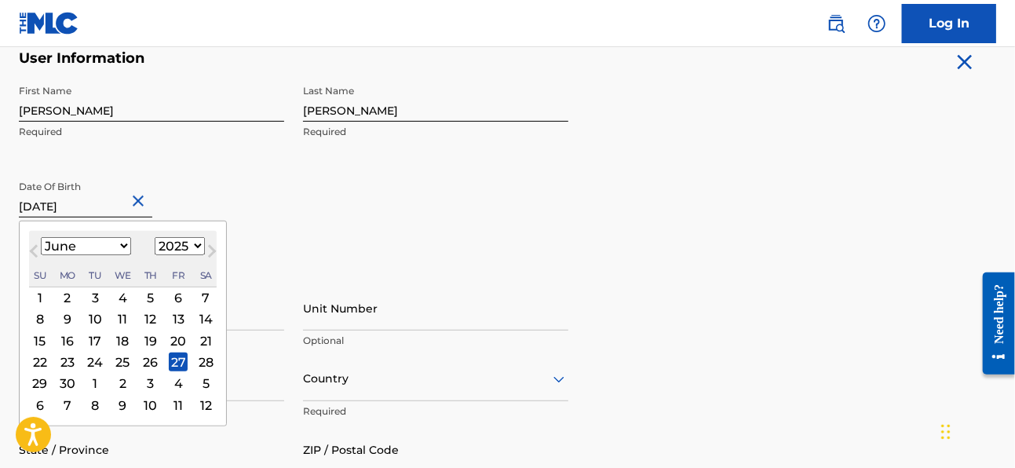
click at [177, 245] on select "1899 1900 1901 1902 1903 1904 1905 1906 1907 1908 1909 1910 1911 1912 1913 1914…" at bounding box center [180, 246] width 50 height 18
select select "1984"
click at [155, 237] on select "1899 1900 1901 1902 1903 1904 1905 1906 1907 1908 1909 1910 1911 1912 1913 1914…" at bounding box center [180, 246] width 50 height 18
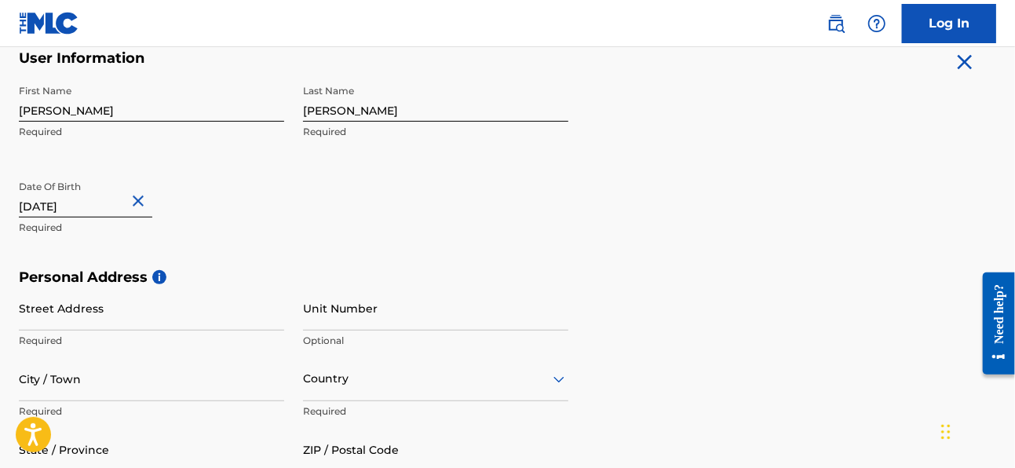
click at [92, 197] on input "[DATE]" at bounding box center [85, 195] width 133 height 45
select select "5"
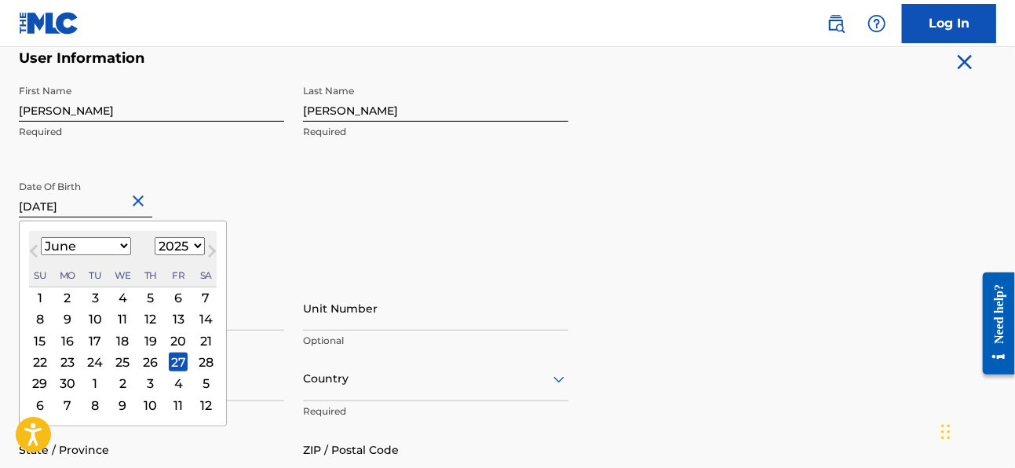
click at [173, 250] on select "1899 1900 1901 1902 1903 1904 1905 1906 1907 1908 1909 1910 1911 1912 1913 1914…" at bounding box center [180, 246] width 50 height 18
click at [168, 242] on select "1899 1900 1901 1902 1903 1904 1905 1906 1907 1908 1909 1910 1911 1912 1913 1914…" at bounding box center [180, 246] width 50 height 18
click at [155, 237] on select "1899 1900 1901 1902 1903 1904 1905 1906 1907 1908 1909 1910 1911 1912 1913 1914…" at bounding box center [180, 246] width 50 height 18
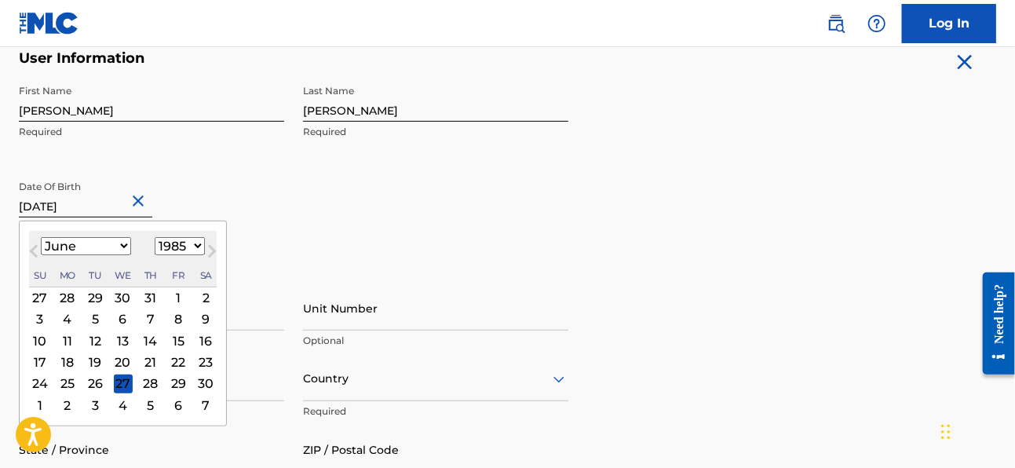
click at [155, 237] on select "1899 1900 1901 1902 1903 1904 1905 1906 1907 1908 1909 1910 1911 1912 1913 1914…" at bounding box center [180, 246] width 50 height 18
click at [177, 250] on select "1899 1900 1901 1902 1903 1904 1905 1906 1907 1908 1909 1910 1911 1912 1913 1914…" at bounding box center [180, 246] width 50 height 18
select select "1984"
click at [155, 237] on select "1899 1900 1901 1902 1903 1904 1905 1906 1907 1908 1909 1910 1911 1912 1913 1914…" at bounding box center [180, 246] width 50 height 18
click at [116, 375] on div "27" at bounding box center [123, 383] width 19 height 19
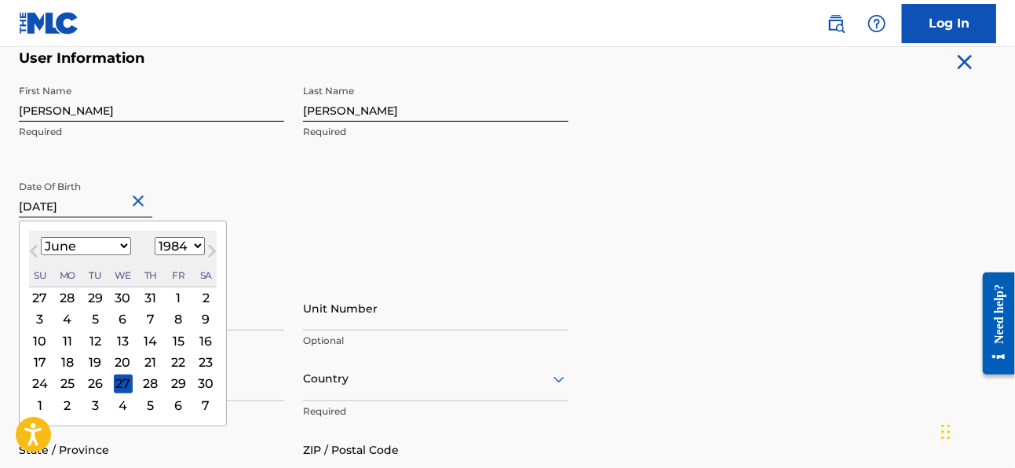
type input "[DATE]"
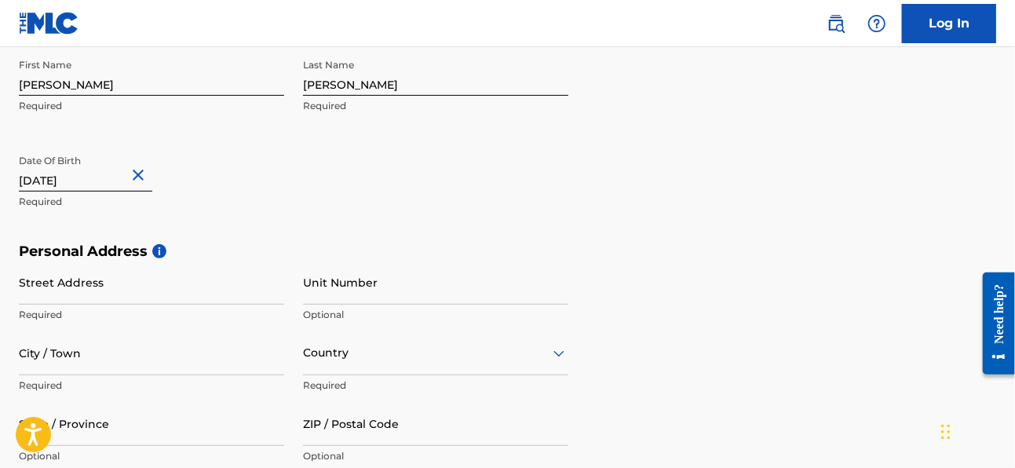
scroll to position [391, 0]
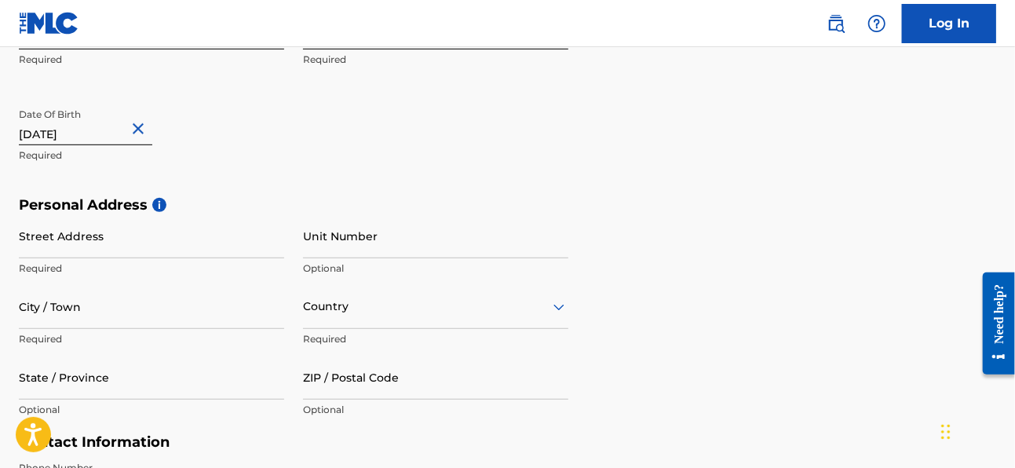
click at [134, 245] on input "Street Address" at bounding box center [151, 235] width 265 height 45
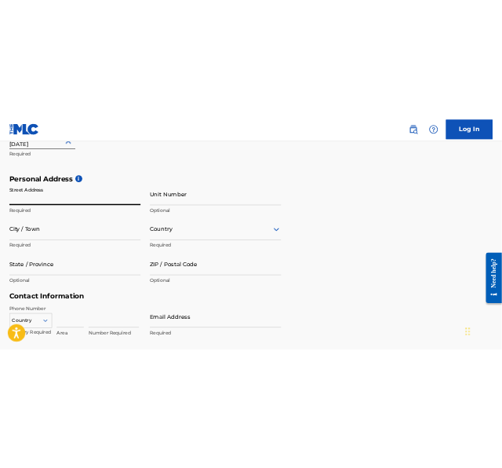
scroll to position [473, 0]
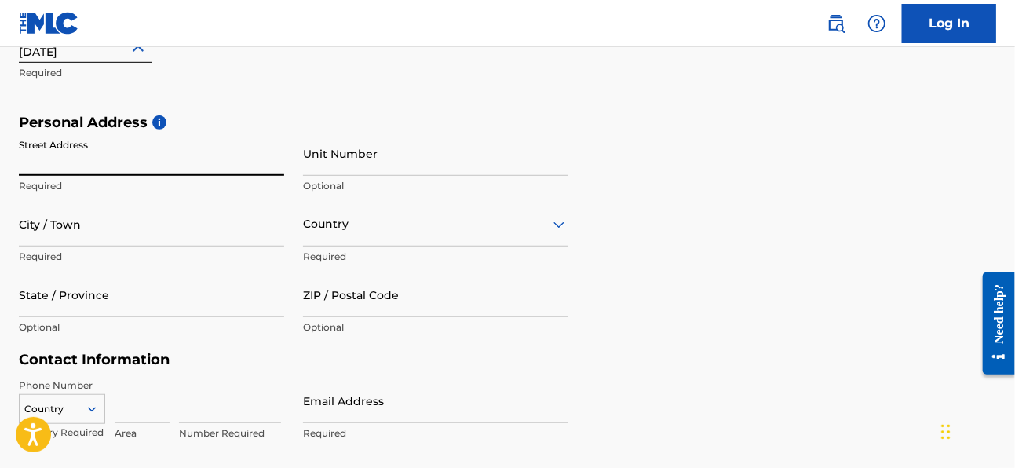
click at [352, 155] on input "Unit Number" at bounding box center [435, 153] width 265 height 45
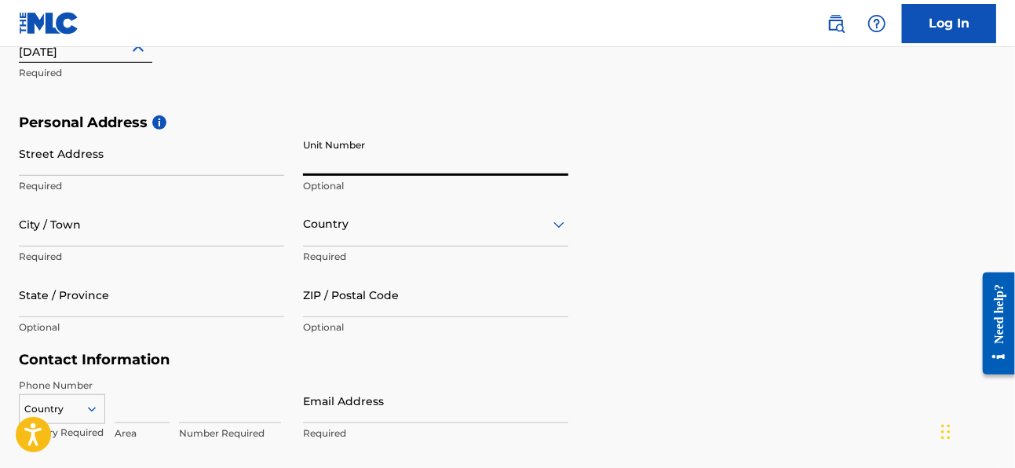
click at [176, 157] on input "Street Address" at bounding box center [151, 153] width 265 height 45
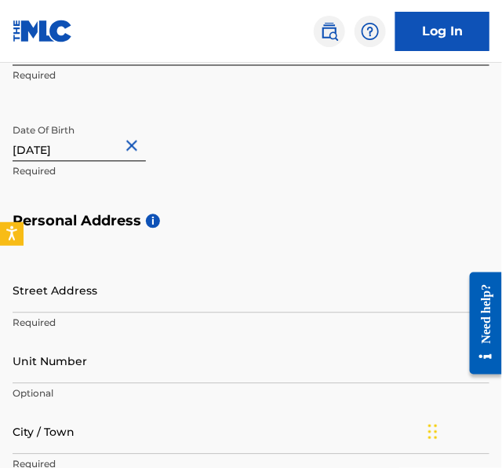
click at [56, 297] on input "Street Address" at bounding box center [251, 290] width 477 height 45
click at [91, 297] on input "Street Address" at bounding box center [251, 290] width 477 height 45
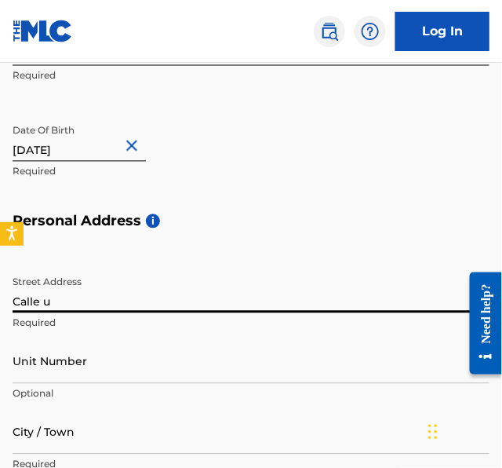
type input "Calle Urdaneta, Urb Jacarancada"
click at [81, 366] on input "Unit Number" at bounding box center [251, 361] width 477 height 45
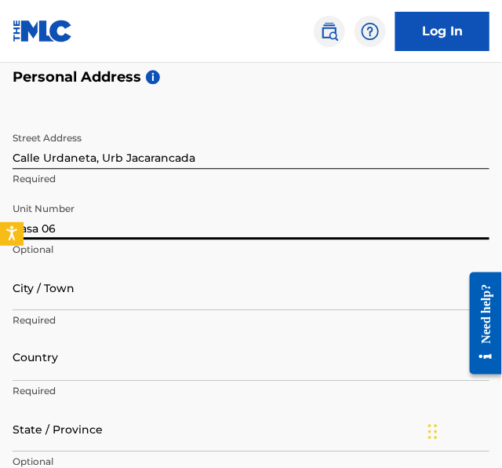
scroll to position [629, 0]
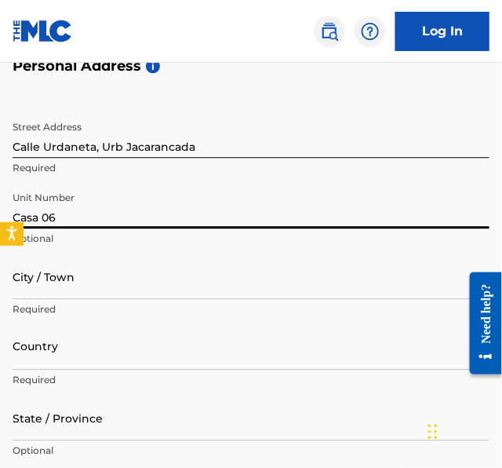
type input "Casa 06"
click at [50, 288] on input "City / Town" at bounding box center [251, 276] width 477 height 45
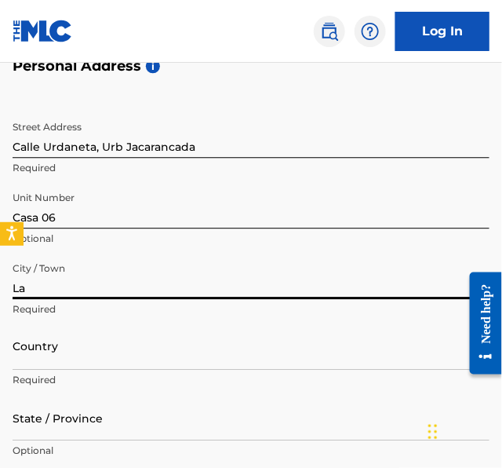
type input "L"
type input "Barquisimeto"
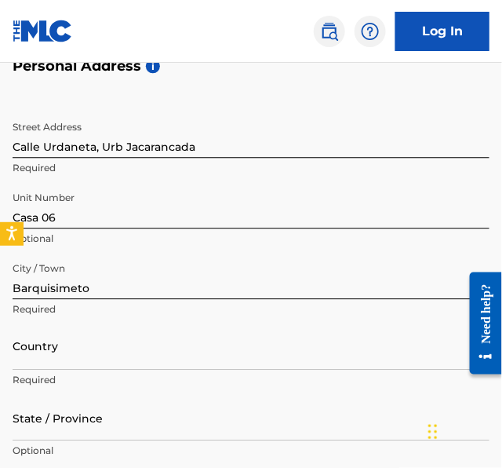
click at [100, 316] on div "City / Town Barquisimeto Required" at bounding box center [251, 289] width 477 height 71
click at [75, 343] on div at bounding box center [251, 347] width 477 height 20
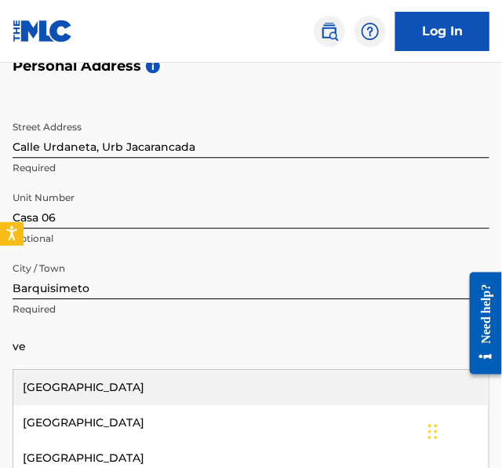
type input "[GEOGRAPHIC_DATA]"
type input "0160"
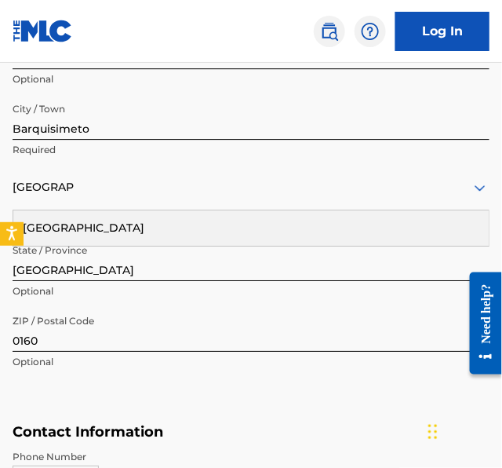
scroll to position [792, 0]
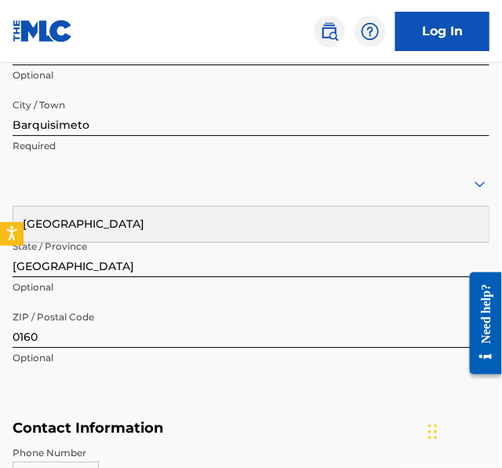
click at [68, 258] on input "[GEOGRAPHIC_DATA]" at bounding box center [251, 254] width 477 height 45
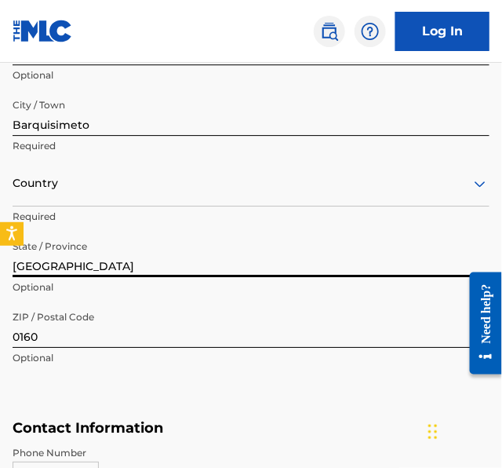
drag, startPoint x: 129, startPoint y: 268, endPoint x: 2, endPoint y: 249, distance: 128.5
click at [0, 249] on div "The MLC uses identity verification before a user is registered to comply with K…" at bounding box center [251, 47] width 502 height 1414
type input "[PERSON_NAME]"
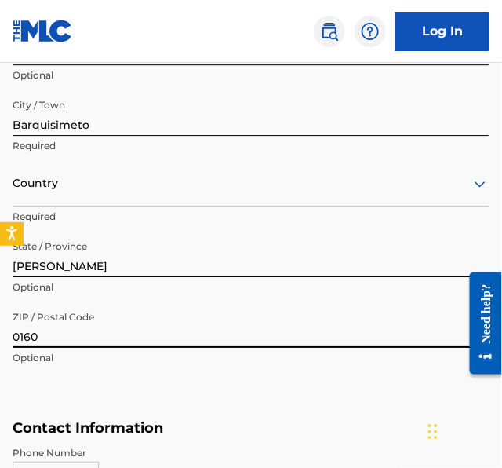
click at [75, 333] on input "0160" at bounding box center [251, 325] width 477 height 45
drag, startPoint x: 69, startPoint y: 338, endPoint x: 1, endPoint y: 341, distance: 68.3
click at [0, 338] on div "The MLC uses identity verification before a user is registered to comply with K…" at bounding box center [251, 47] width 502 height 1414
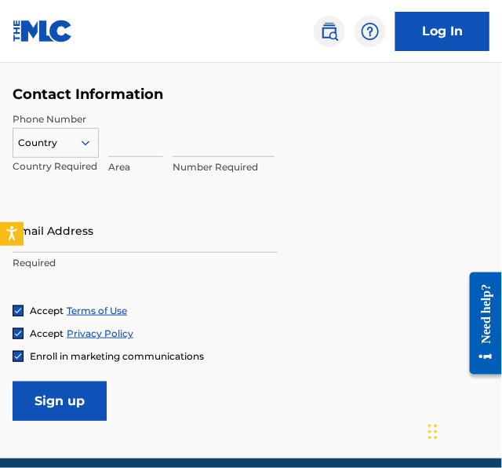
scroll to position [1123, 0]
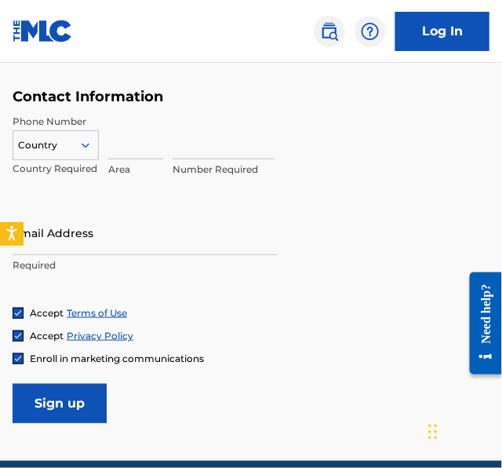
type input "3001"
click at [87, 148] on icon at bounding box center [85, 145] width 14 height 14
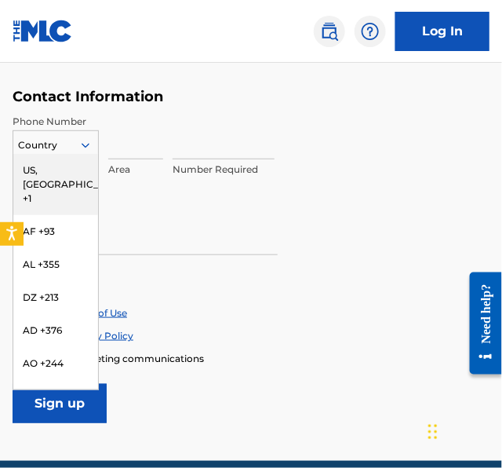
click at [50, 174] on div "US, [GEOGRAPHIC_DATA] +1" at bounding box center [55, 184] width 85 height 61
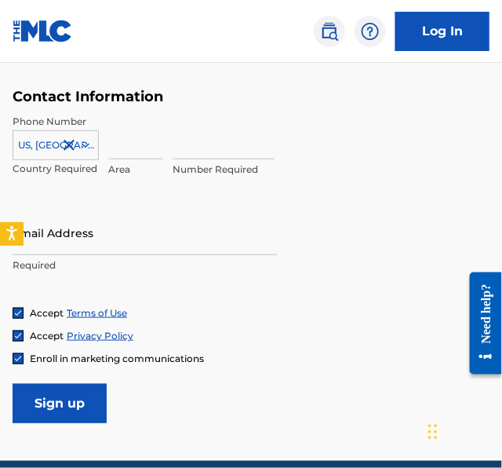
click at [129, 142] on input at bounding box center [135, 137] width 55 height 45
type input "7862"
click at [181, 157] on input at bounding box center [224, 137] width 102 height 45
type input "0"
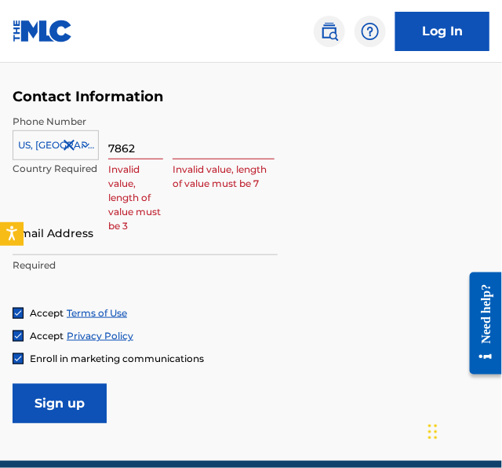
type input "2"
type input "1"
type input "2"
type input "3"
type input "4"
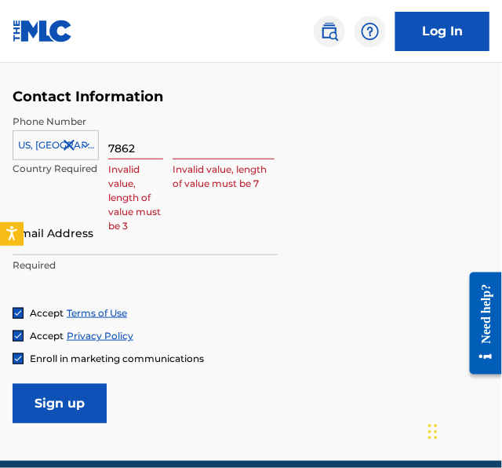
type input "5"
type input "6"
type input "7"
type input "8"
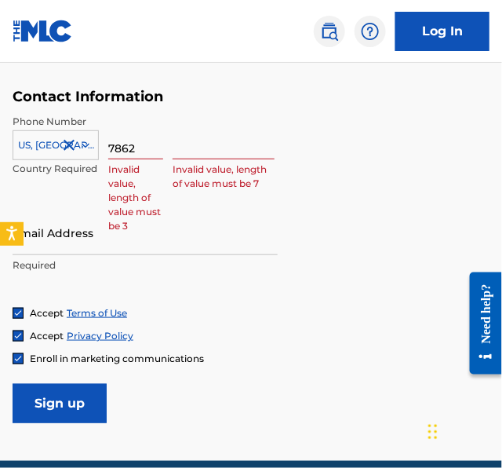
type input "9"
type input "004172"
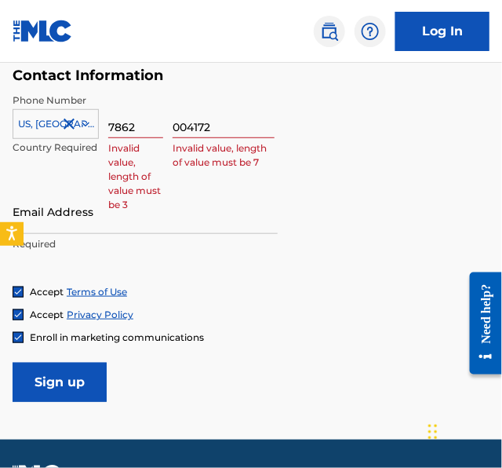
scroll to position [1147, 0]
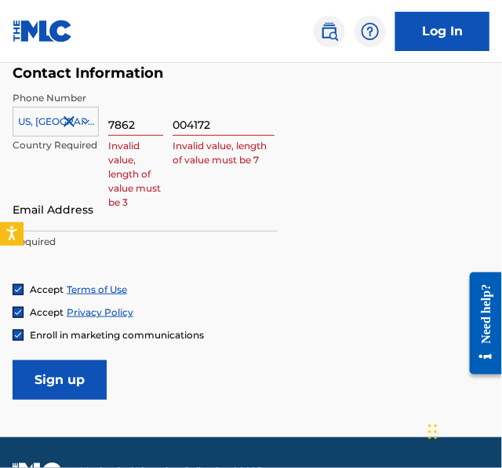
click at [22, 331] on img at bounding box center [17, 334] width 9 height 9
click at [60, 387] on input "Sign up" at bounding box center [60, 379] width 94 height 39
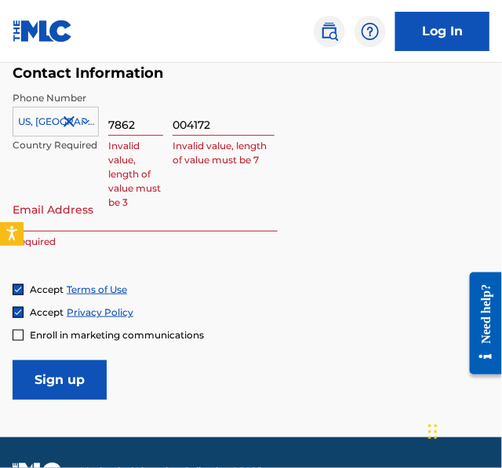
scroll to position [741, 0]
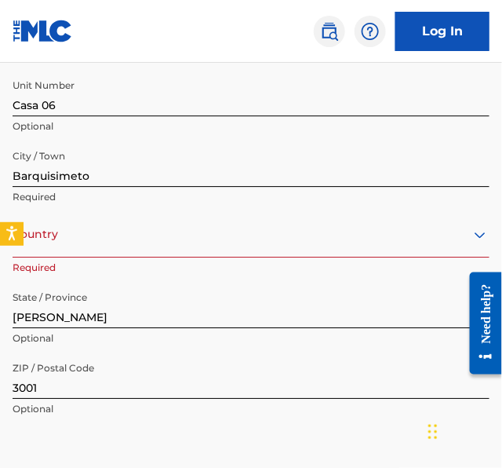
click at [85, 247] on div "Country" at bounding box center [251, 235] width 477 height 45
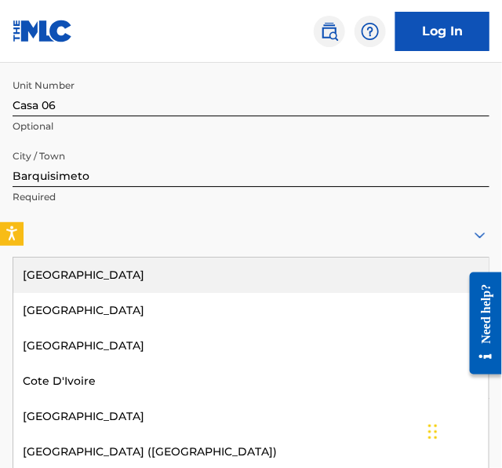
type input "[GEOGRAPHIC_DATA]"
type input "58"
type input "[EMAIL_ADDRESS][DOMAIN_NAME]"
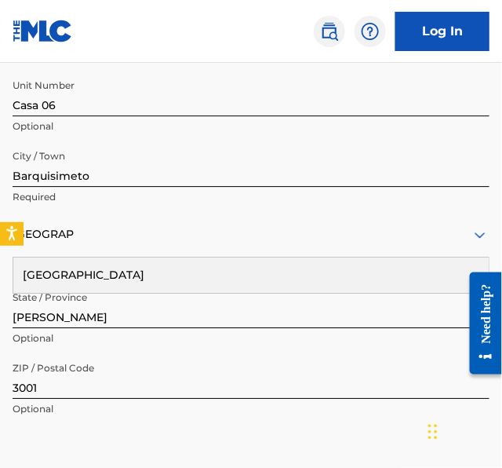
click at [95, 275] on div "[GEOGRAPHIC_DATA]" at bounding box center [251, 274] width 476 height 35
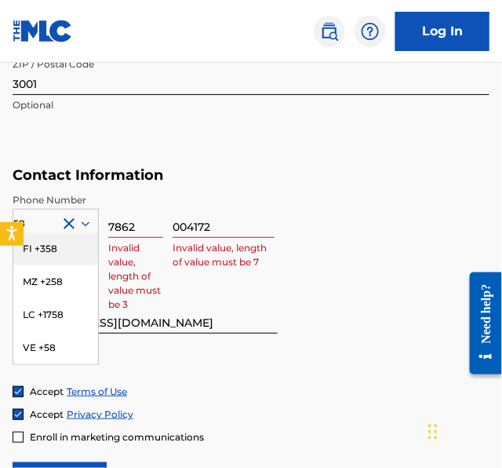
scroll to position [1045, 0]
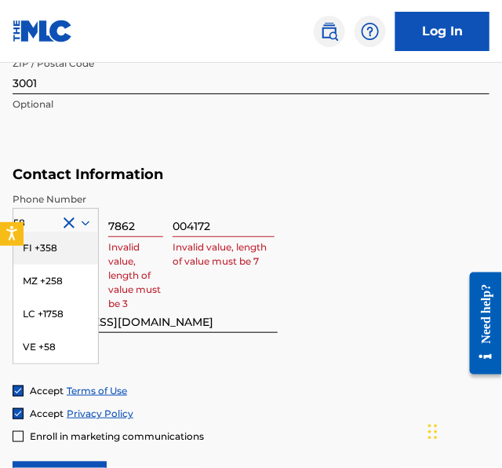
click at [198, 354] on div "Email Address [EMAIL_ADDRESS][DOMAIN_NAME] Required" at bounding box center [145, 323] width 265 height 71
click at [150, 225] on input "7862" at bounding box center [135, 214] width 55 height 45
click at [264, 223] on input "004172" at bounding box center [224, 214] width 102 height 45
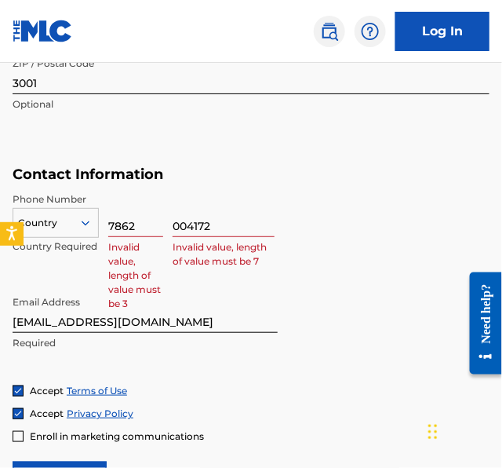
click at [54, 221] on div at bounding box center [55, 222] width 85 height 17
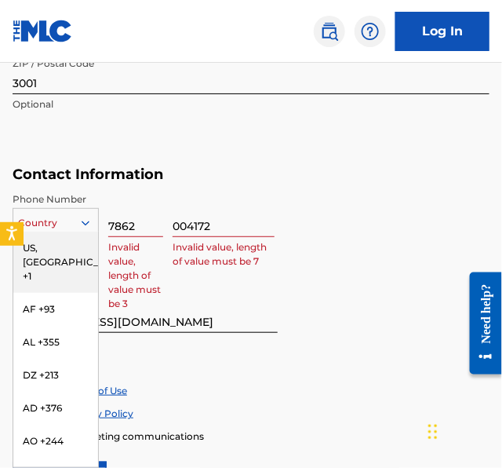
click at [46, 245] on div "US, [GEOGRAPHIC_DATA] +1" at bounding box center [55, 262] width 85 height 61
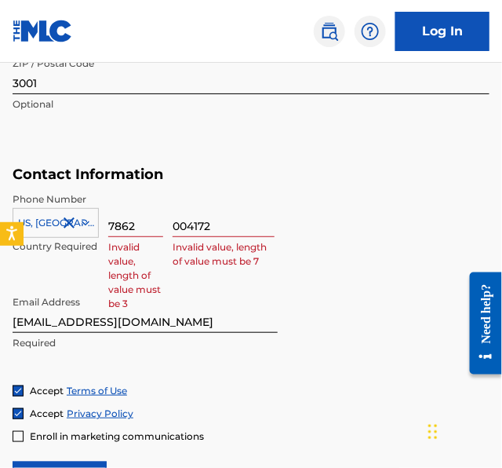
click at [324, 336] on div "Email Address [EMAIL_ADDRESS][DOMAIN_NAME] Required" at bounding box center [251, 323] width 477 height 71
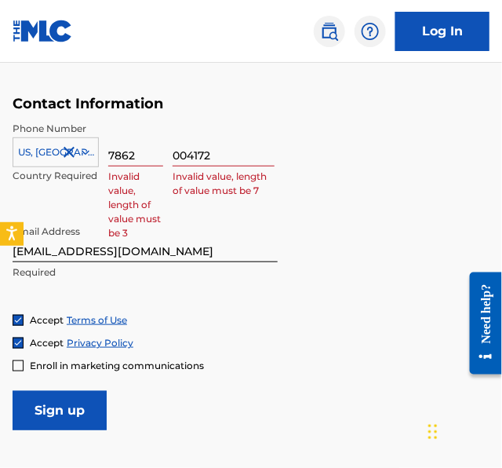
scroll to position [1119, 0]
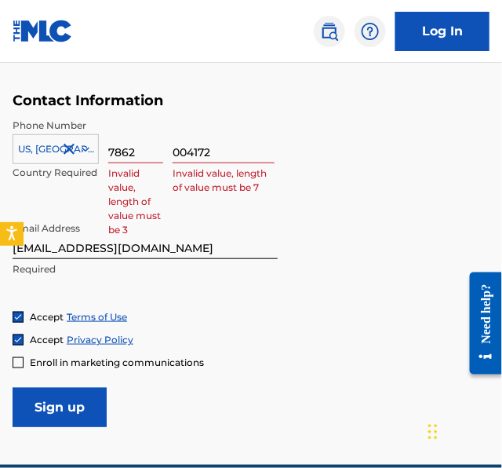
click at [59, 403] on input "Sign up" at bounding box center [60, 407] width 94 height 39
click at [58, 152] on div at bounding box center [55, 148] width 85 height 17
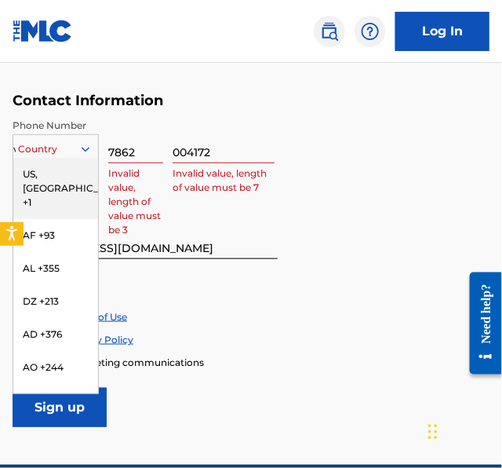
type input "ve"
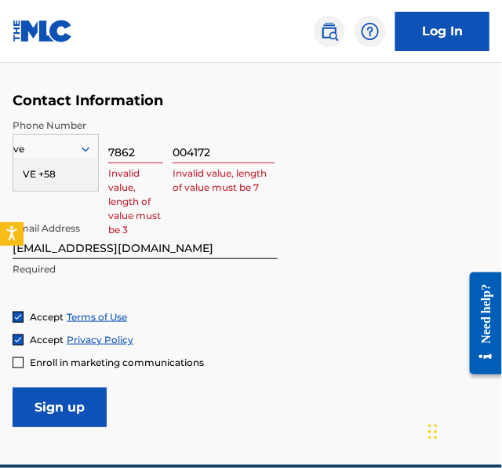
click at [37, 177] on div "VE +58" at bounding box center [55, 174] width 85 height 33
click at [162, 147] on input "7862" at bounding box center [135, 140] width 55 height 45
drag, startPoint x: 148, startPoint y: 148, endPoint x: 82, endPoint y: 151, distance: 66.8
click at [82, 151] on div "VE +58 Country Required 7862 Invalid value, length of value must be 3 004172 In…" at bounding box center [251, 153] width 477 height 71
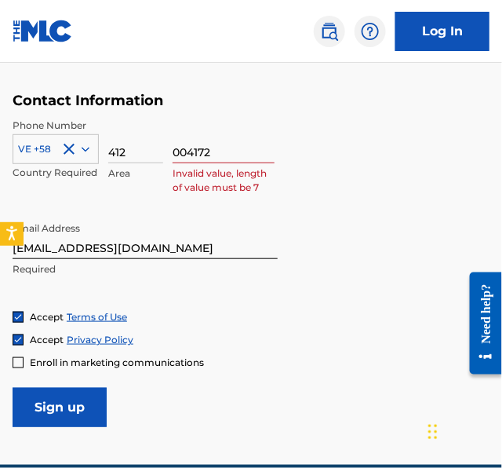
type input "412"
drag, startPoint x: 223, startPoint y: 148, endPoint x: 121, endPoint y: 151, distance: 102.0
click at [121, 151] on div "VE +58 Country Required 412 Area 004172 Invalid value, length of value must be 7" at bounding box center [251, 153] width 477 height 71
type input "5659743"
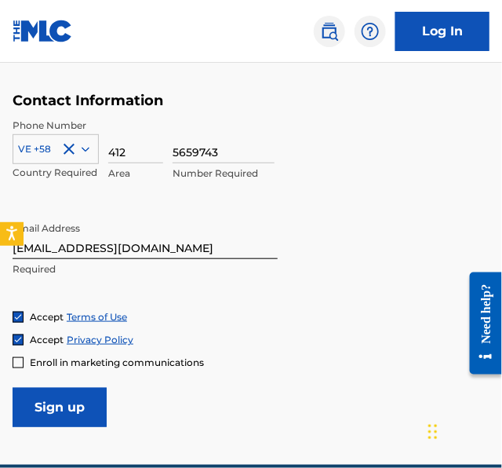
click at [78, 407] on input "Sign up" at bounding box center [60, 407] width 94 height 39
